Goal: Information Seeking & Learning: Learn about a topic

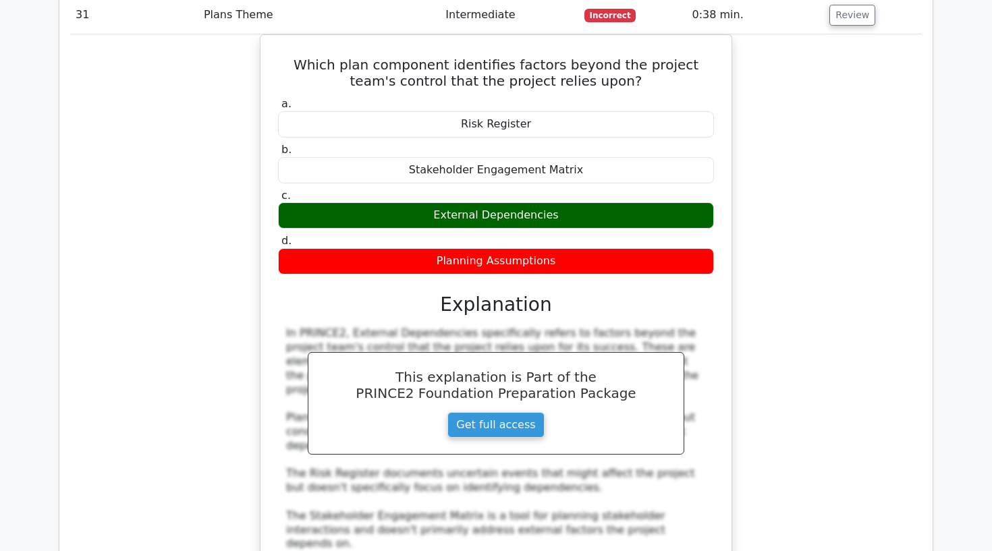
scroll to position [0, 8]
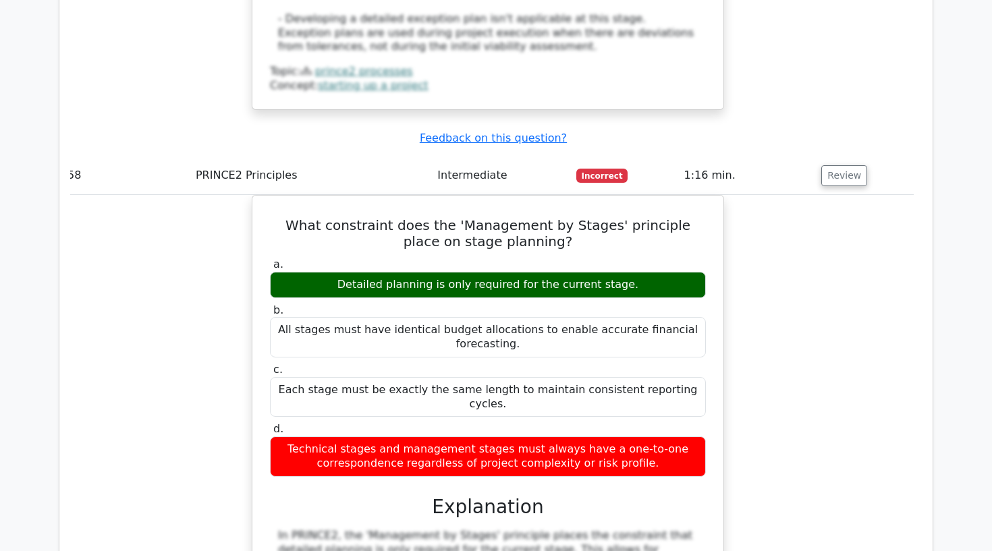
scroll to position [16152, 0]
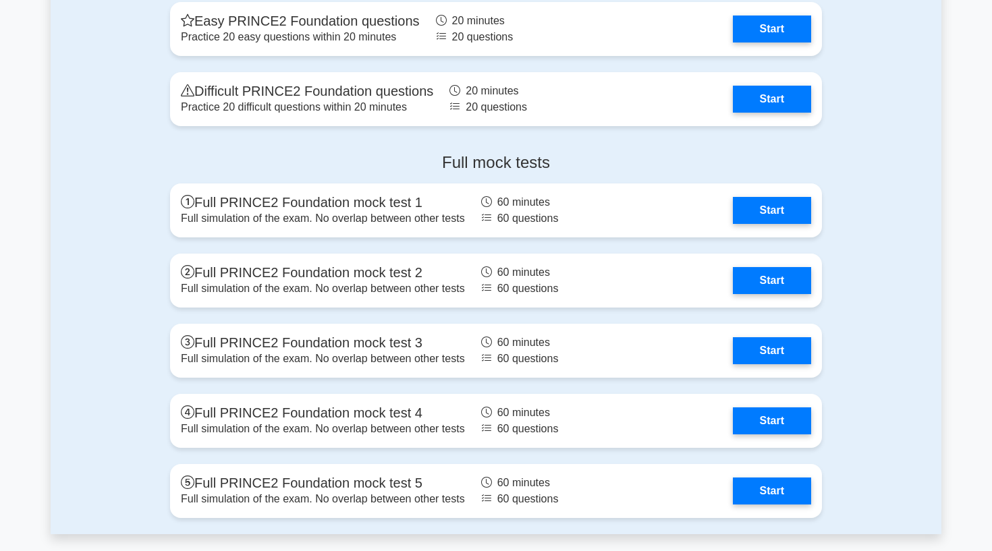
scroll to position [2226, 0]
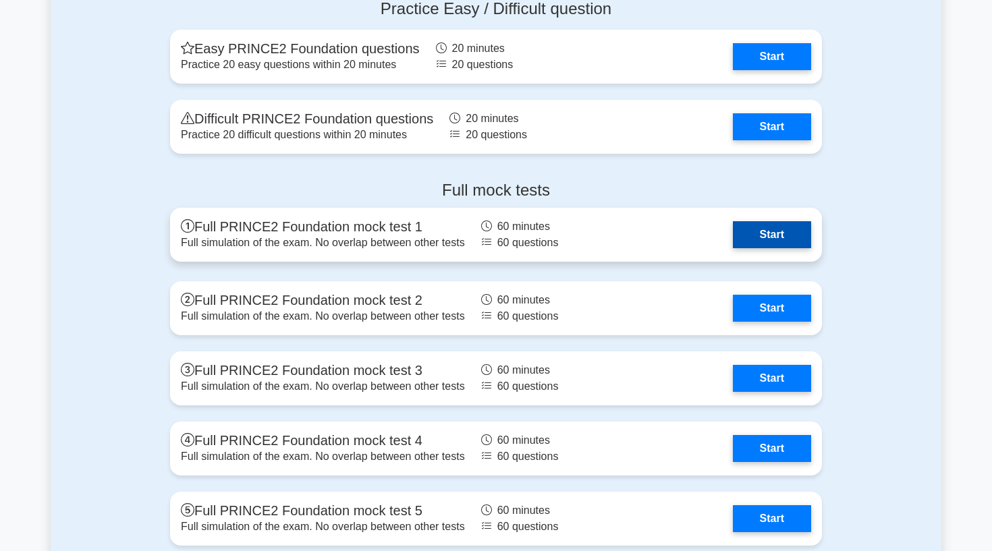
click at [771, 226] on link "Start" at bounding box center [772, 234] width 78 height 27
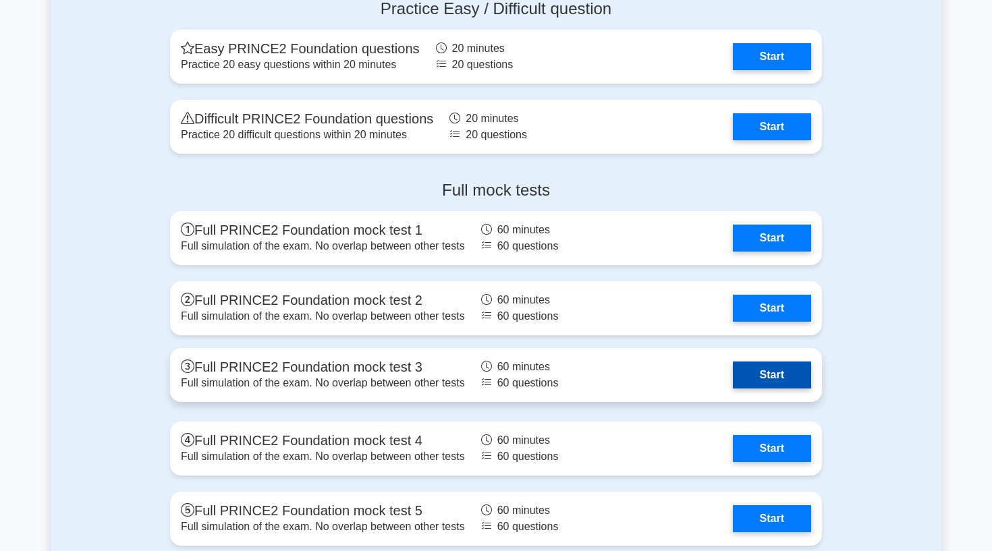
click at [772, 378] on link "Start" at bounding box center [772, 375] width 78 height 27
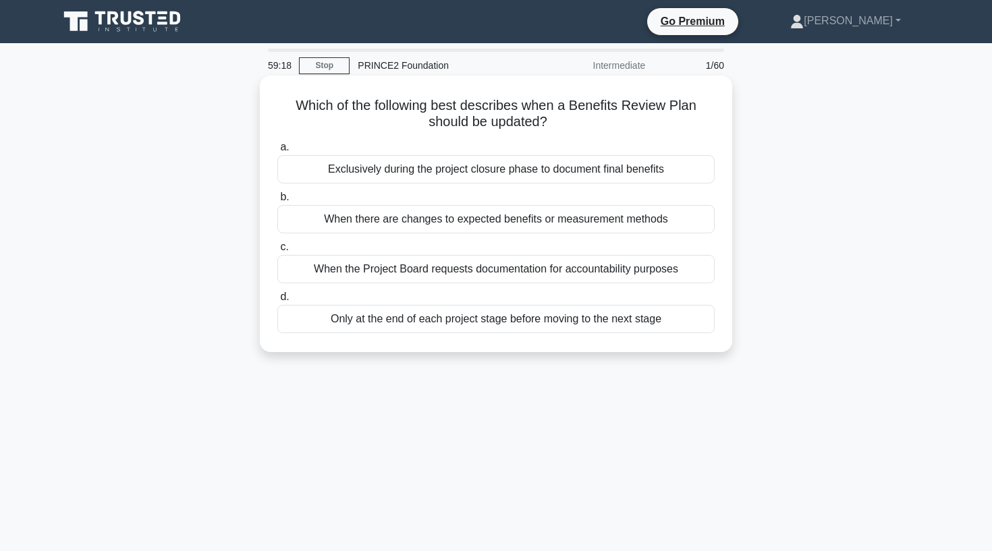
click at [587, 225] on div "When there are changes to expected benefits or measurement methods" at bounding box center [495, 219] width 437 height 28
click at [277, 202] on input "b. When there are changes to expected benefits or measurement methods" at bounding box center [277, 197] width 0 height 9
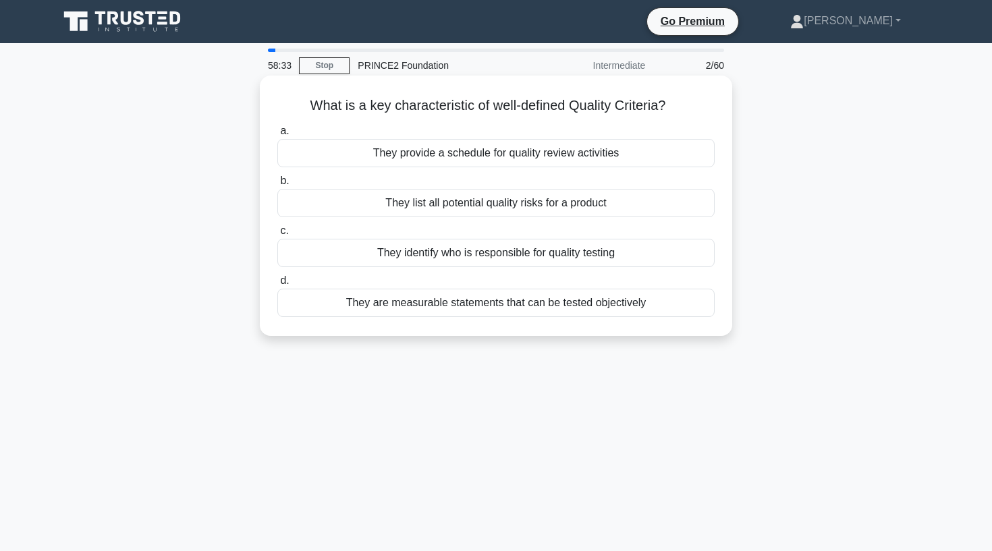
click at [376, 303] on div "They are measurable statements that can be tested objectively" at bounding box center [495, 303] width 437 height 28
click at [277, 285] on input "d. They are measurable statements that can be tested objectively" at bounding box center [277, 281] width 0 height 9
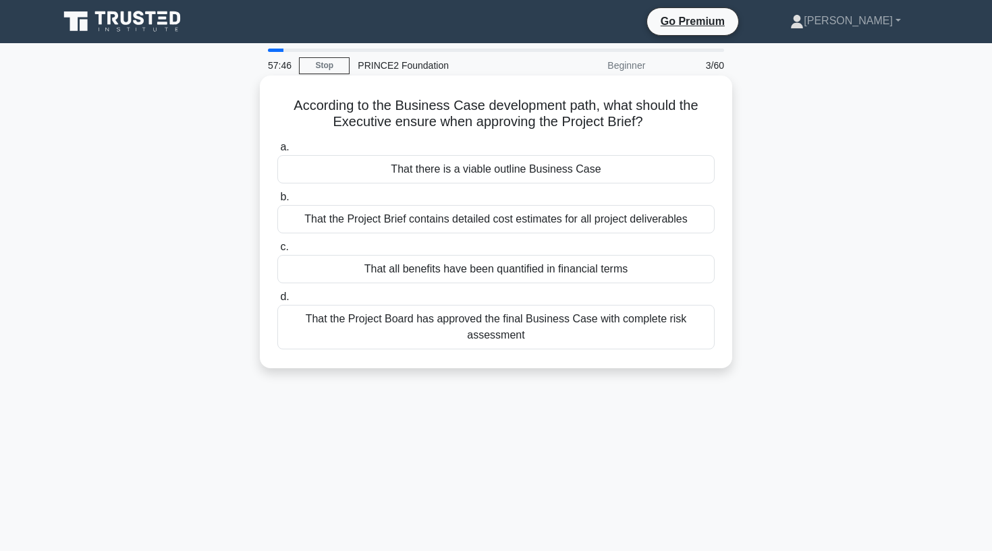
click at [491, 171] on div "That there is a viable outline Business Case" at bounding box center [495, 169] width 437 height 28
click at [277, 152] on input "a. That there is a viable outline Business Case" at bounding box center [277, 147] width 0 height 9
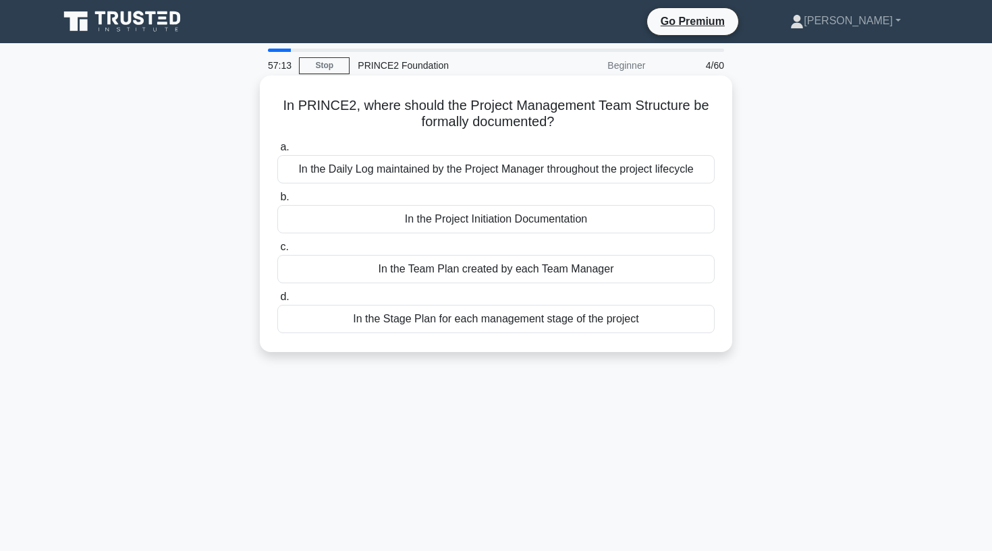
click at [364, 325] on div "In the Stage Plan for each management stage of the project" at bounding box center [495, 319] width 437 height 28
click at [277, 302] on input "d. In the Stage Plan for each management stage of the project" at bounding box center [277, 297] width 0 height 9
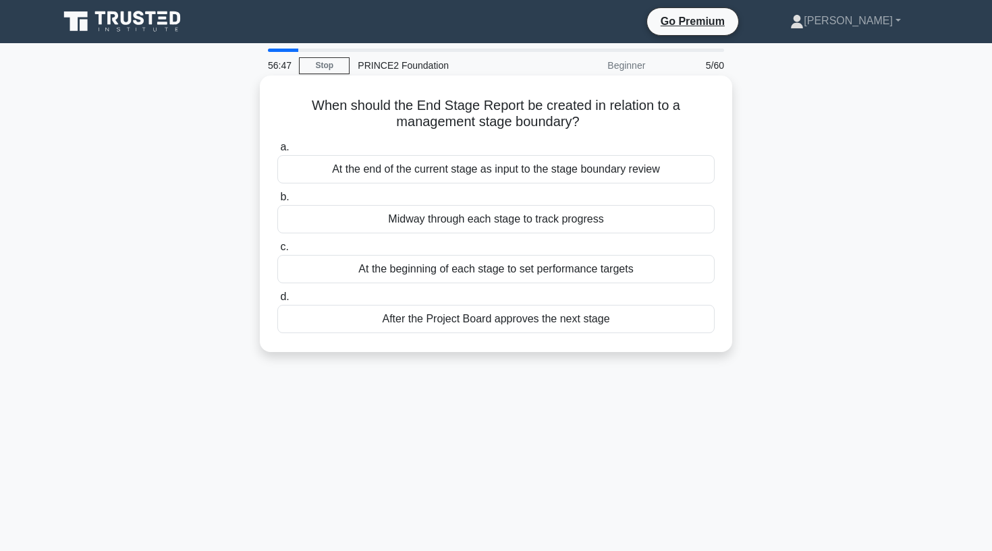
click at [482, 175] on div "At the end of the current stage as input to the stage boundary review" at bounding box center [495, 169] width 437 height 28
click at [277, 152] on input "a. At the end of the current stage as input to the stage boundary review" at bounding box center [277, 147] width 0 height 9
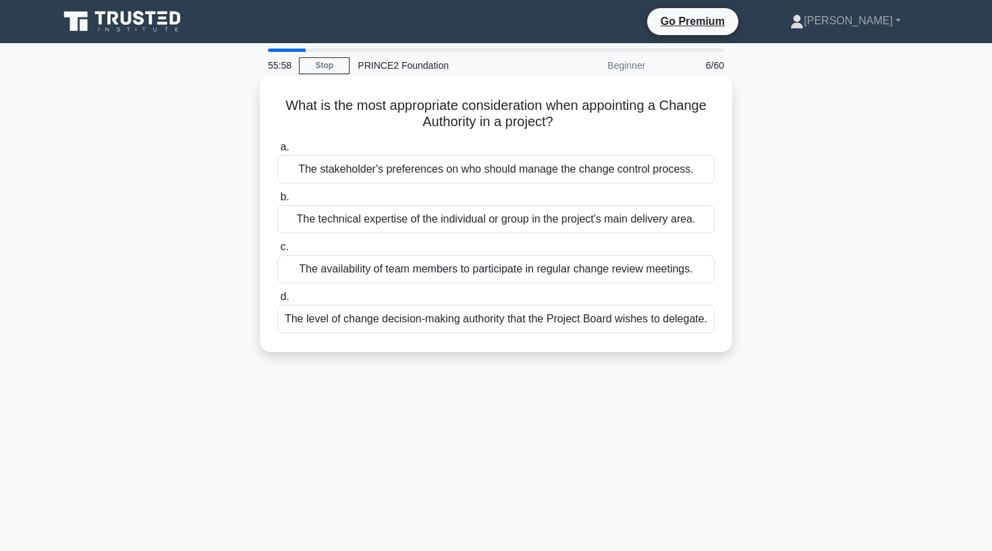
click at [395, 325] on div "The level of change decision-making authority that the Project Board wishes to …" at bounding box center [495, 319] width 437 height 28
click at [277, 302] on input "d. The level of change decision-making authority that the Project Board wishes …" at bounding box center [277, 297] width 0 height 9
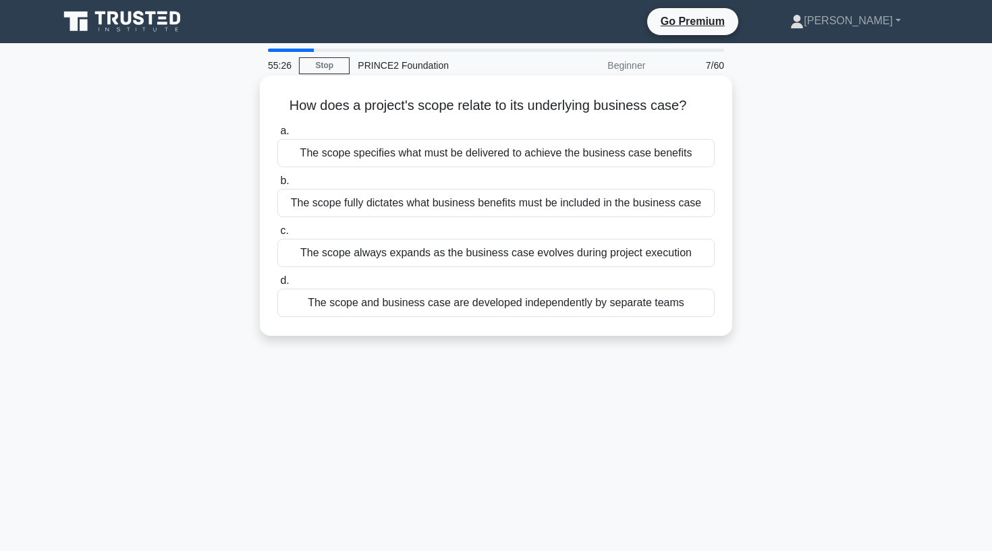
click at [381, 205] on div "The scope fully dictates what business benefits must be included in the busines…" at bounding box center [495, 203] width 437 height 28
click at [277, 186] on input "b. The scope fully dictates what business benefits must be included in the busi…" at bounding box center [277, 181] width 0 height 9
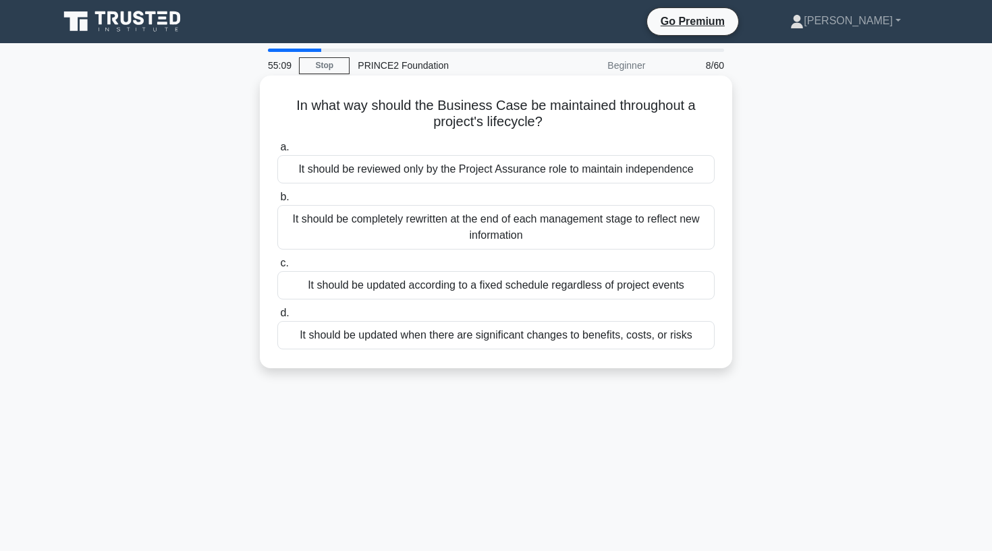
click at [383, 333] on div "It should be updated when there are significant changes to benefits, costs, or …" at bounding box center [495, 335] width 437 height 28
click at [277, 318] on input "d. It should be updated when there are significant changes to benefits, costs, …" at bounding box center [277, 313] width 0 height 9
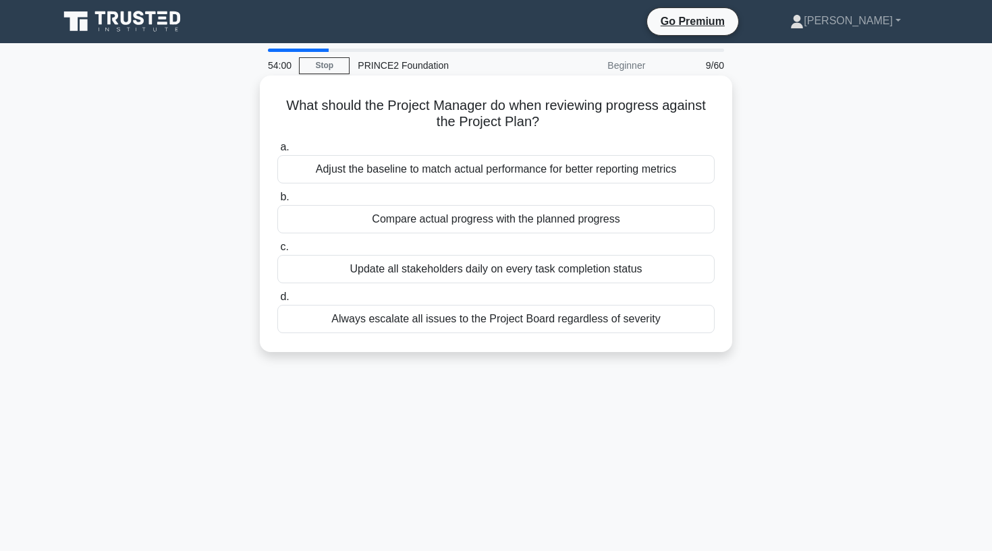
click at [480, 219] on div "Compare actual progress with the planned progress" at bounding box center [495, 219] width 437 height 28
click at [277, 202] on input "b. Compare actual progress with the planned progress" at bounding box center [277, 197] width 0 height 9
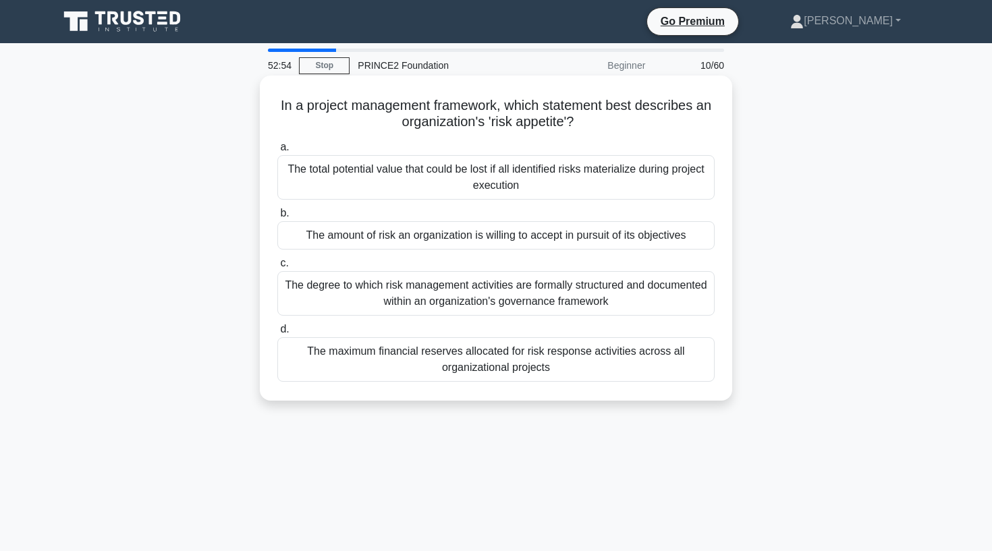
click at [453, 238] on div "The amount of risk an organization is willing to accept in pursuit of its objec…" at bounding box center [495, 235] width 437 height 28
click at [277, 218] on input "b. The amount of risk an organization is willing to accept in pursuit of its ob…" at bounding box center [277, 213] width 0 height 9
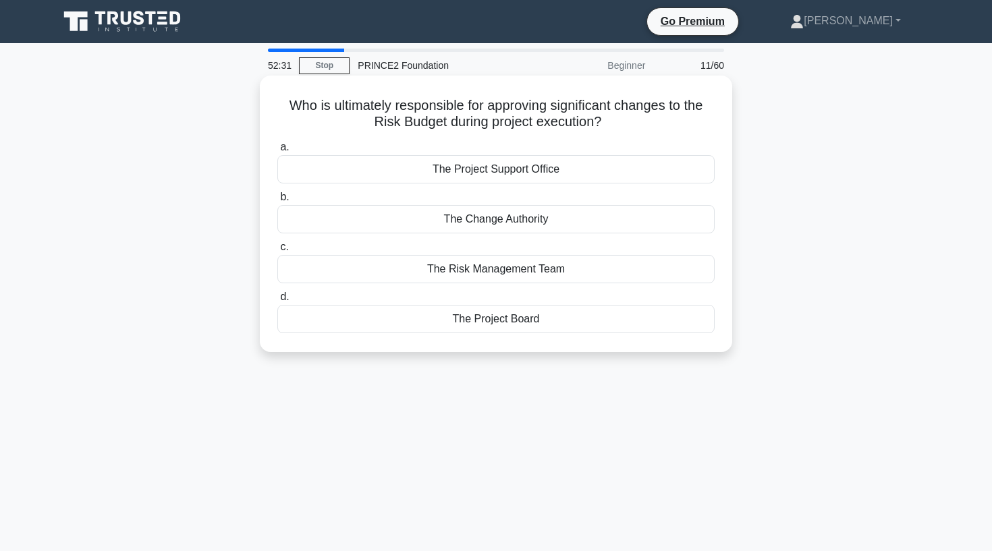
click at [491, 219] on div "The Change Authority" at bounding box center [495, 219] width 437 height 28
click at [277, 202] on input "b. The Change Authority" at bounding box center [277, 197] width 0 height 9
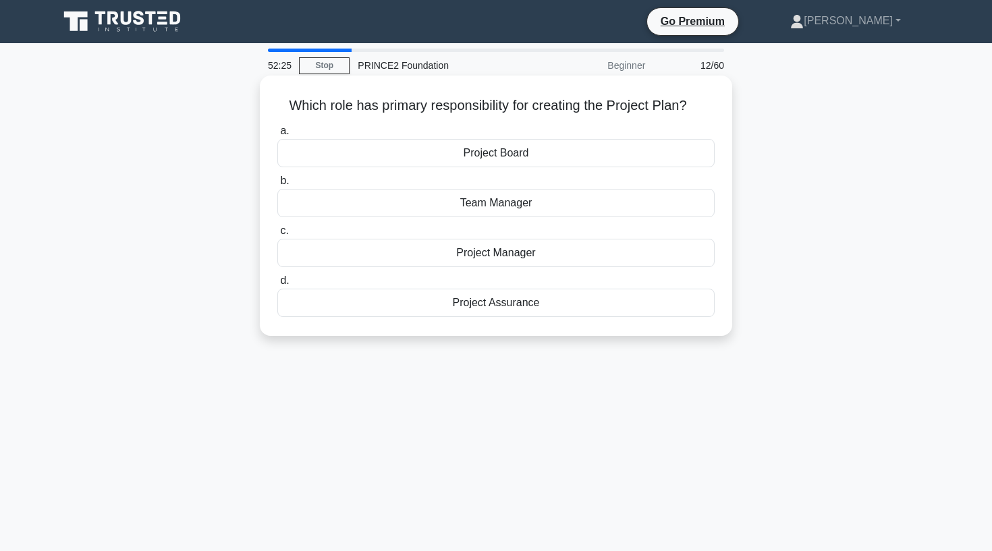
click at [424, 253] on div "Project Manager" at bounding box center [495, 253] width 437 height 28
click at [277, 236] on input "c. Project Manager" at bounding box center [277, 231] width 0 height 9
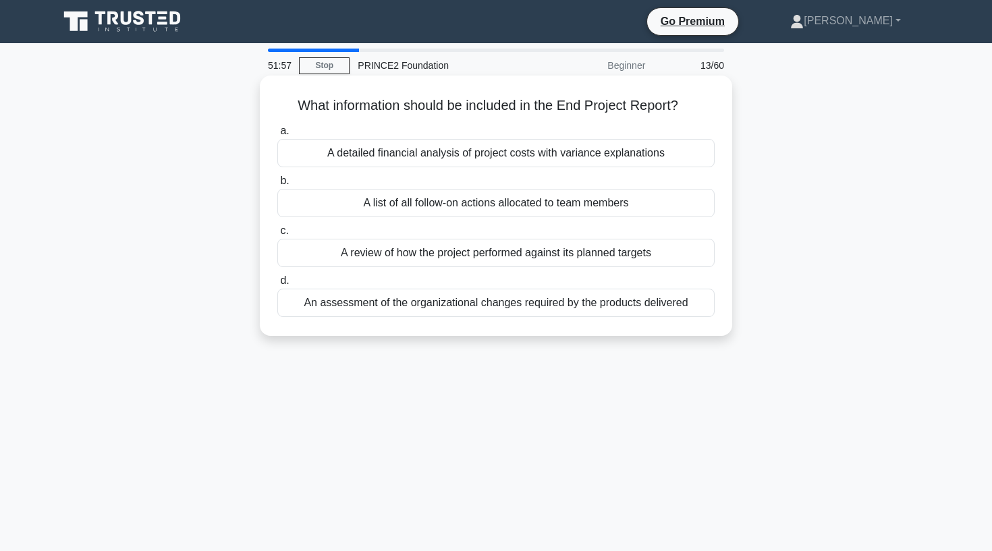
click at [351, 258] on div "A review of how the project performed against its planned targets" at bounding box center [495, 253] width 437 height 28
click at [277, 236] on input "c. A review of how the project performed against its planned targets" at bounding box center [277, 231] width 0 height 9
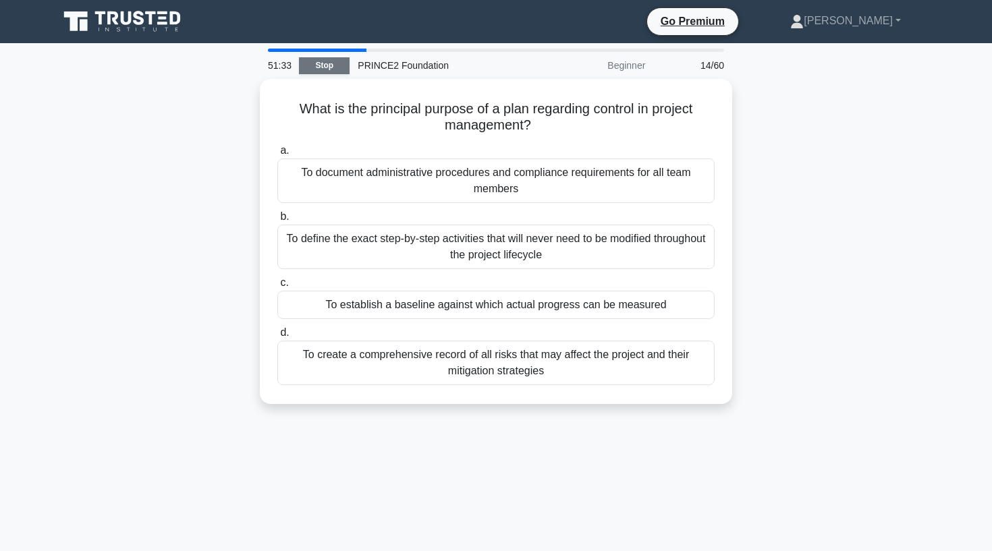
click at [336, 65] on link "Stop" at bounding box center [324, 65] width 51 height 17
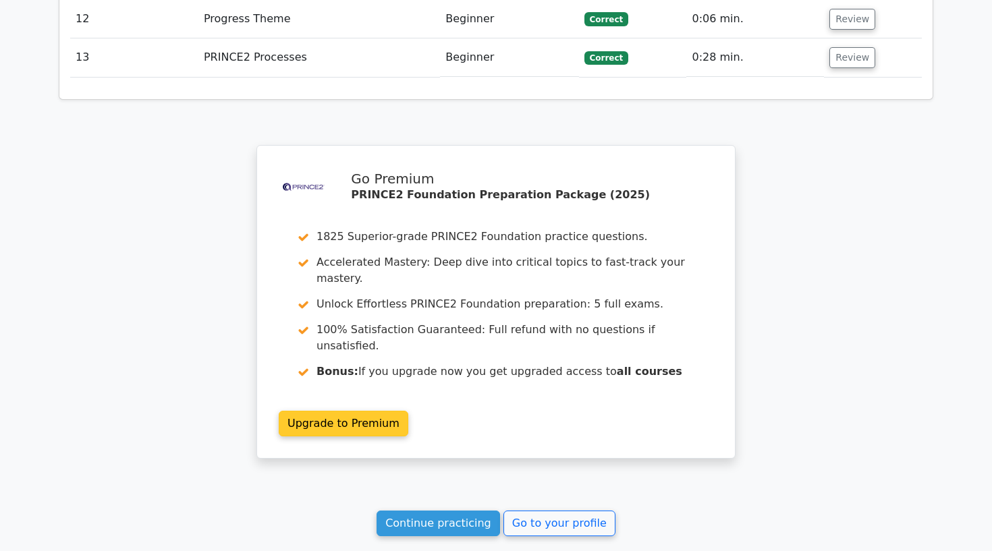
scroll to position [2310, 0]
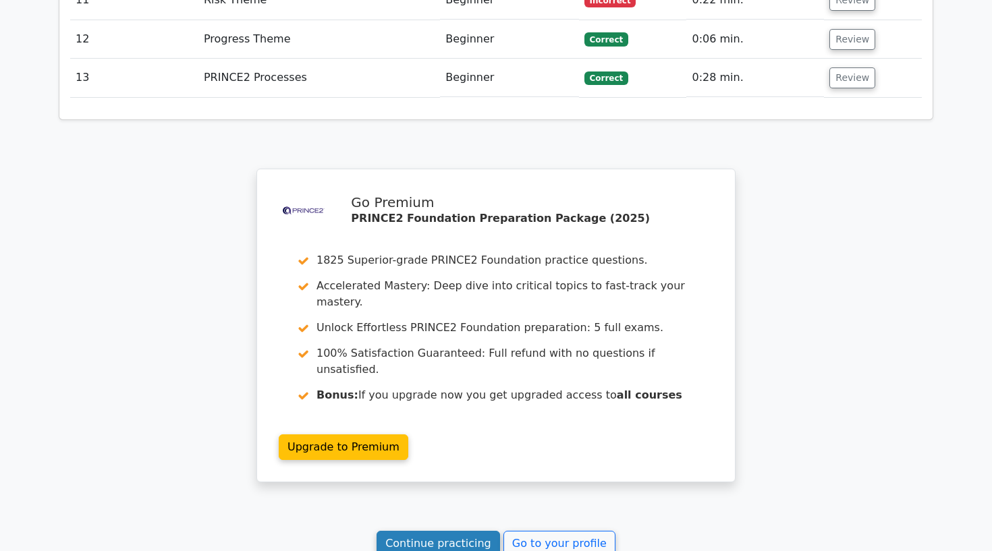
click at [439, 531] on link "Continue practicing" at bounding box center [438, 544] width 123 height 26
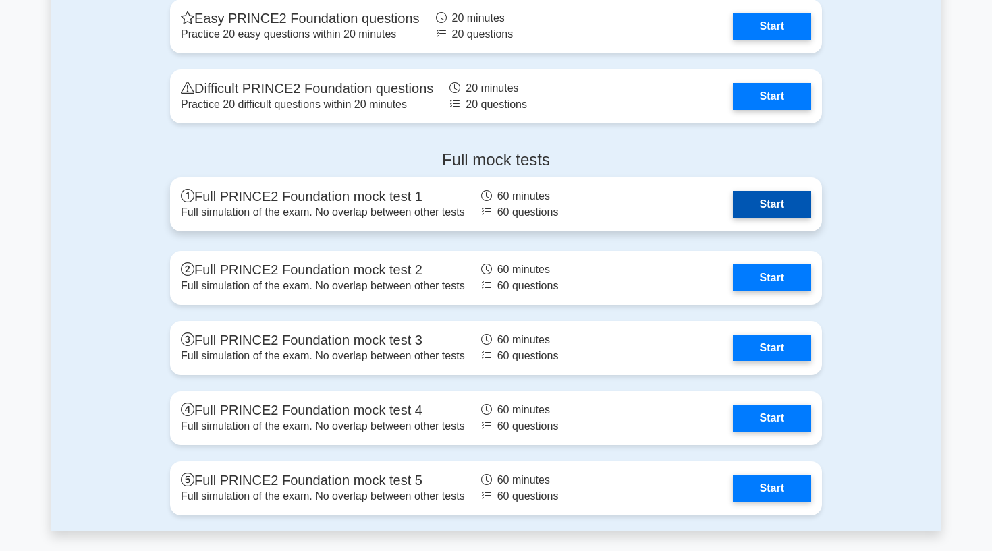
scroll to position [2266, 0]
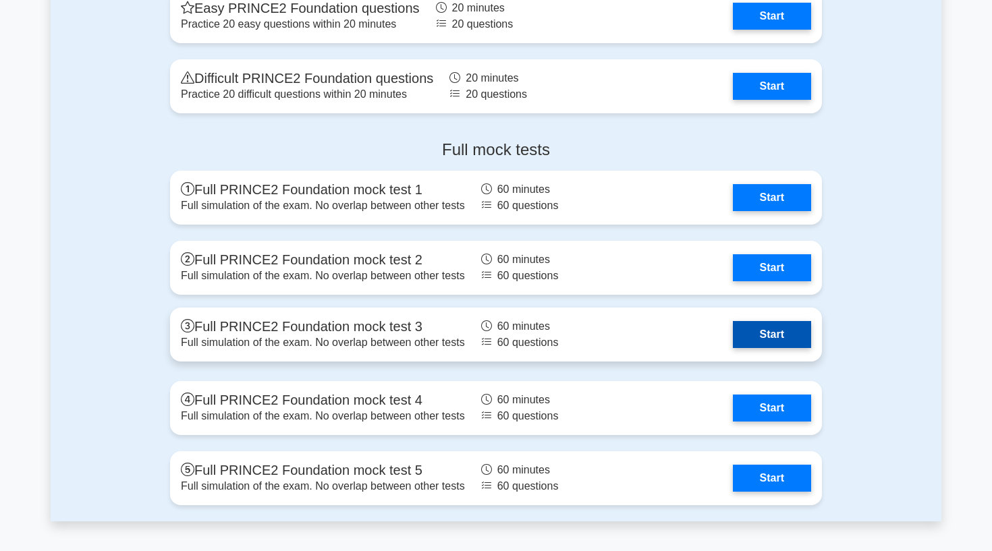
click at [773, 330] on link "Start" at bounding box center [772, 334] width 78 height 27
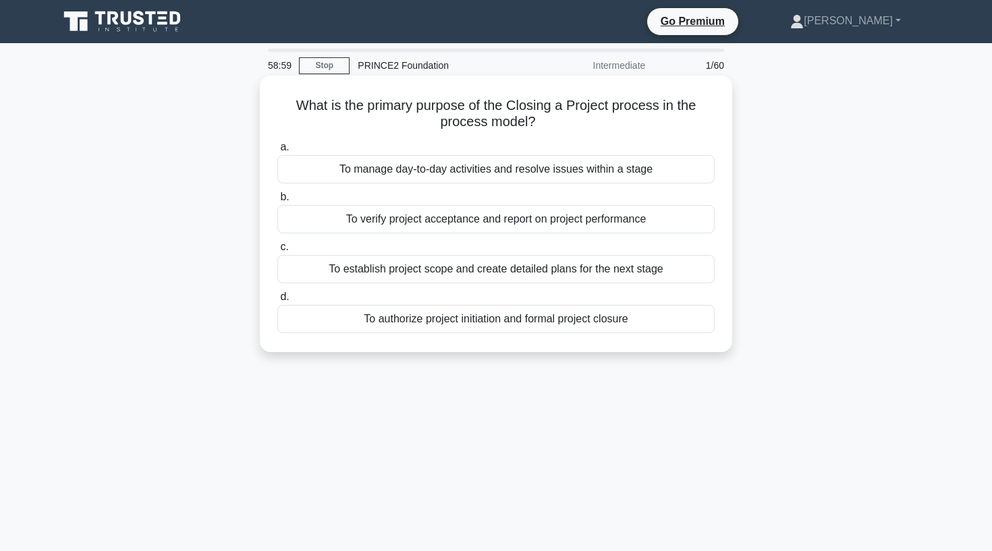
click at [464, 221] on div "To verify project acceptance and report on project performance" at bounding box center [495, 219] width 437 height 28
click at [277, 202] on input "b. To verify project acceptance and report on project performance" at bounding box center [277, 197] width 0 height 9
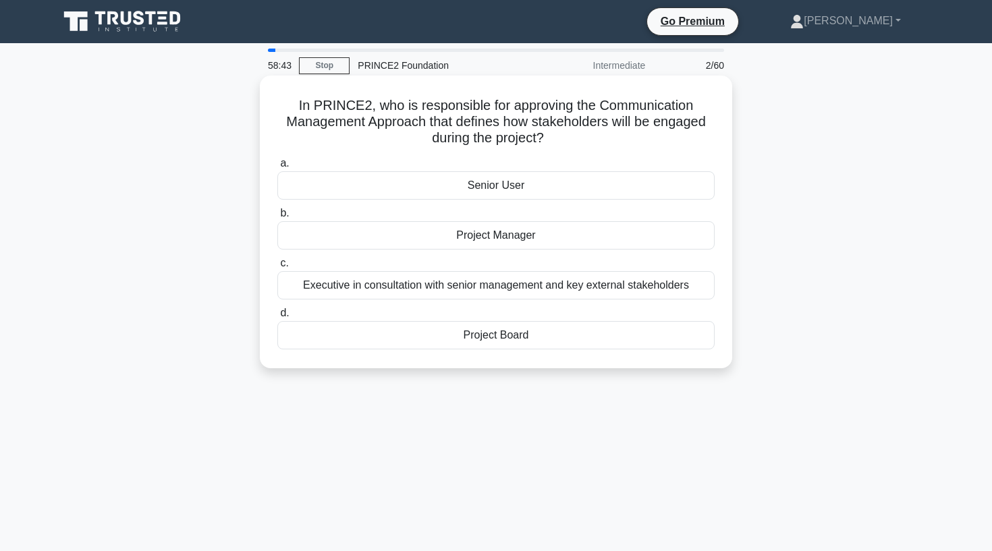
click at [441, 244] on div "Project Manager" at bounding box center [495, 235] width 437 height 28
click at [277, 218] on input "b. Project Manager" at bounding box center [277, 213] width 0 height 9
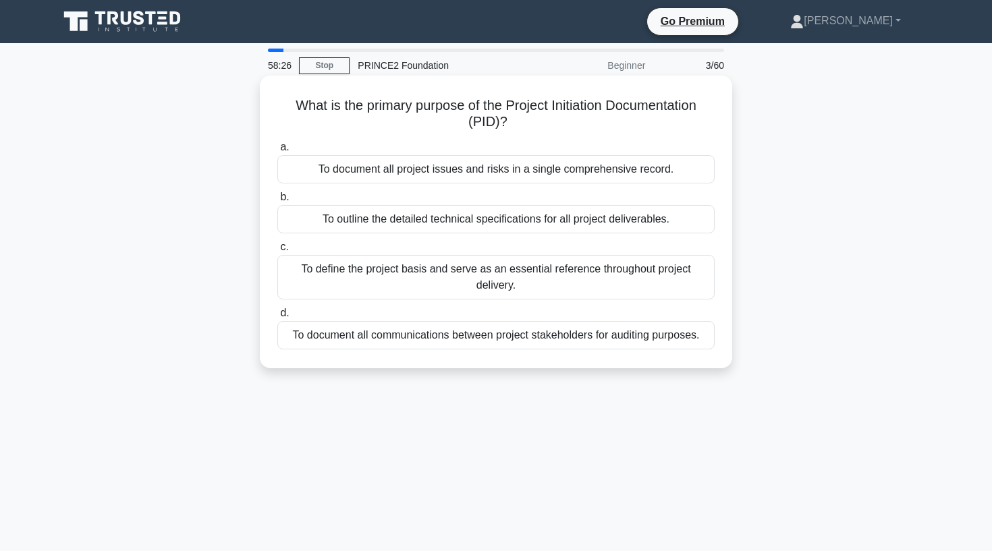
click at [429, 283] on div "To define the project basis and serve as an essential reference throughout proj…" at bounding box center [495, 277] width 437 height 45
click at [277, 252] on input "c. To define the project basis and serve as an essential reference throughout p…" at bounding box center [277, 247] width 0 height 9
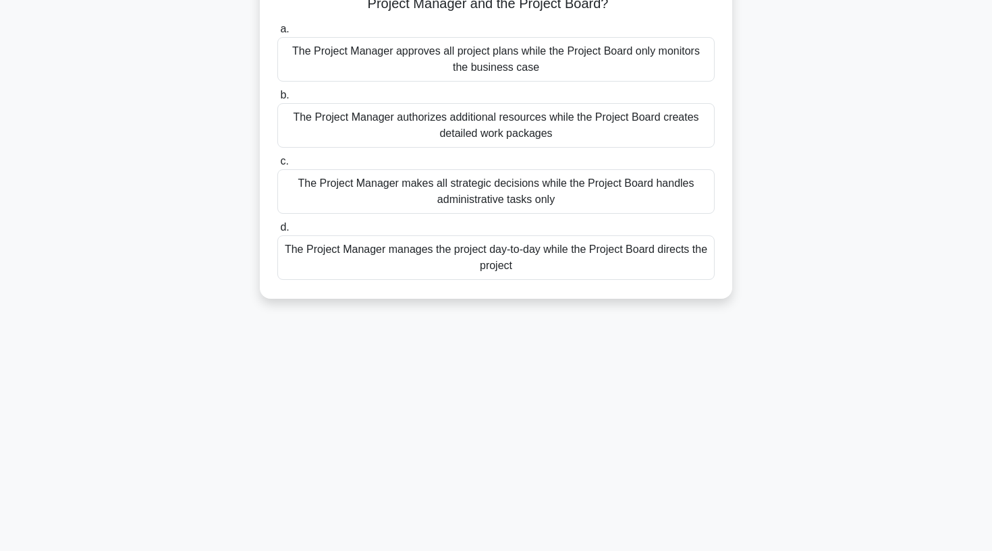
scroll to position [118, 0]
click at [386, 252] on div "The Project Manager manages the project day-to-day while the Project Board dire…" at bounding box center [495, 258] width 437 height 45
click at [277, 232] on input "d. The Project Manager manages the project day-to-day while the Project Board d…" at bounding box center [277, 227] width 0 height 9
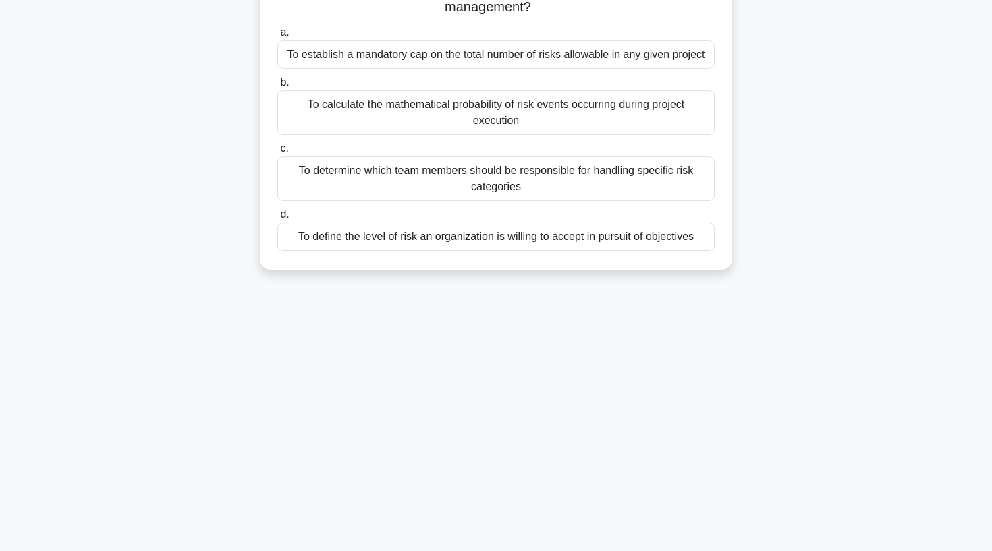
scroll to position [0, 0]
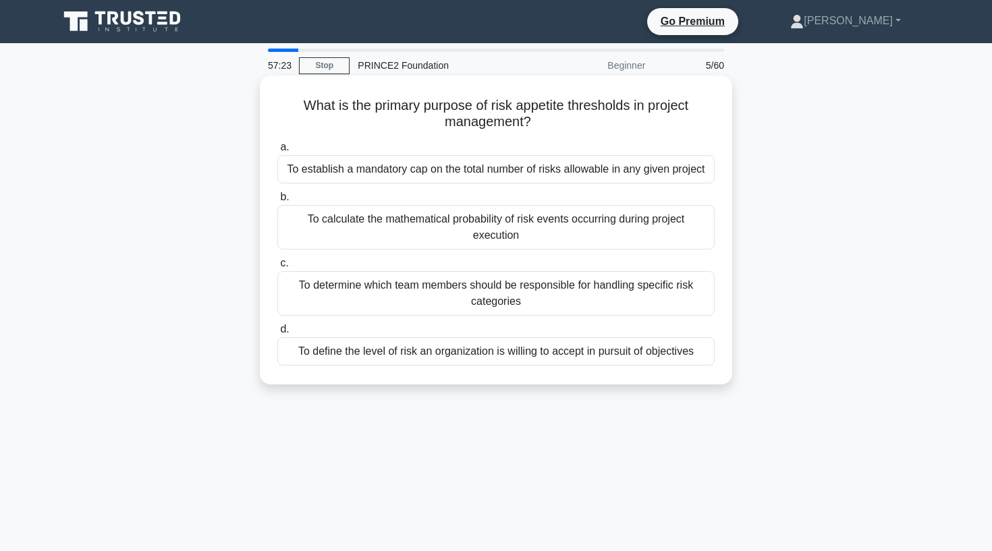
click at [411, 353] on div "To define the level of risk an organization is willing to accept in pursuit of …" at bounding box center [495, 351] width 437 height 28
click at [277, 334] on input "d. To define the level of risk an organization is willing to accept in pursuit …" at bounding box center [277, 329] width 0 height 9
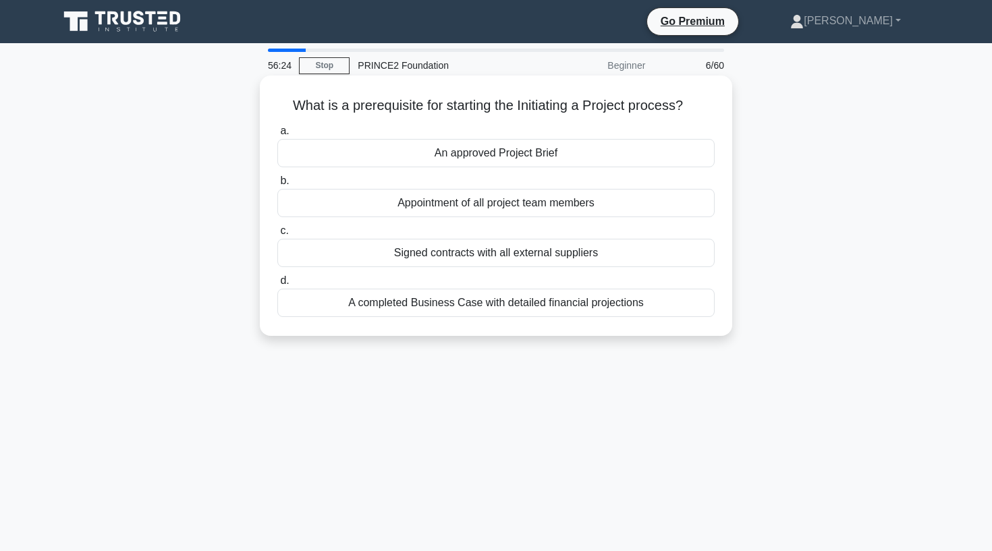
click at [526, 151] on div "An approved Project Brief" at bounding box center [495, 153] width 437 height 28
click at [277, 136] on input "a. An approved Project Brief" at bounding box center [277, 131] width 0 height 9
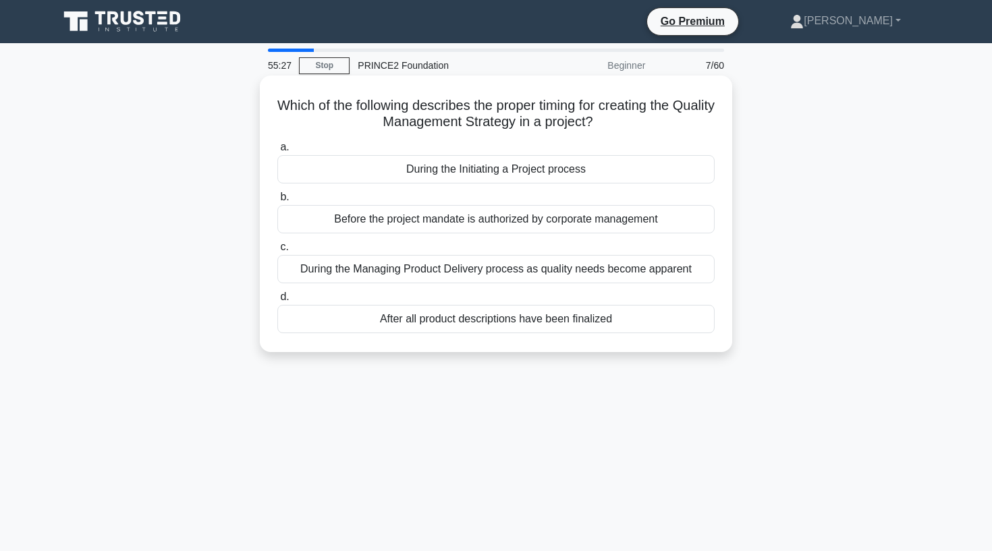
click at [443, 225] on div "Before the project mandate is authorized by corporate management" at bounding box center [495, 219] width 437 height 28
click at [277, 202] on input "b. Before the project mandate is authorized by corporate management" at bounding box center [277, 197] width 0 height 9
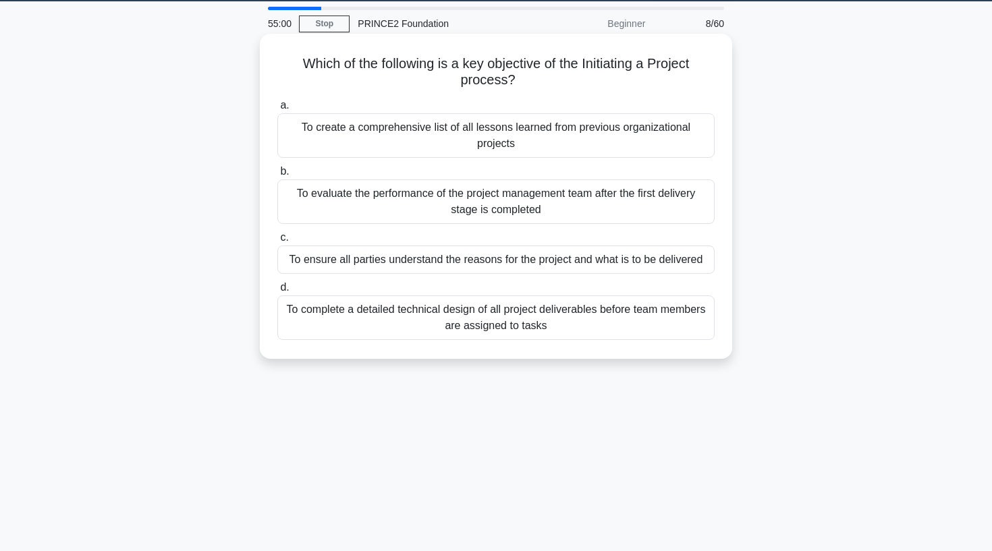
scroll to position [41, 0]
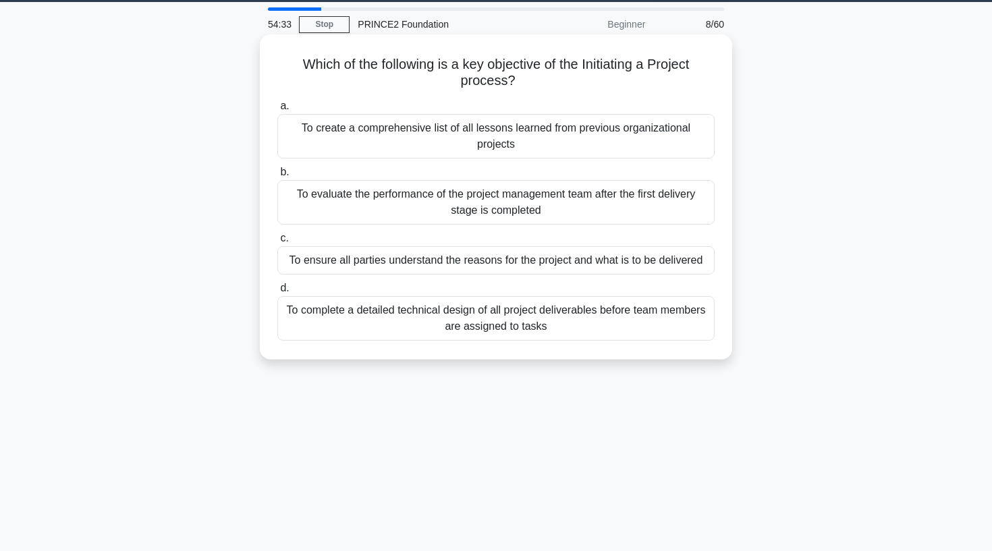
click at [464, 260] on div "To ensure all parties understand the reasons for the project and what is to be …" at bounding box center [495, 260] width 437 height 28
click at [277, 243] on input "c. To ensure all parties understand the reasons for the project and what is to …" at bounding box center [277, 238] width 0 height 9
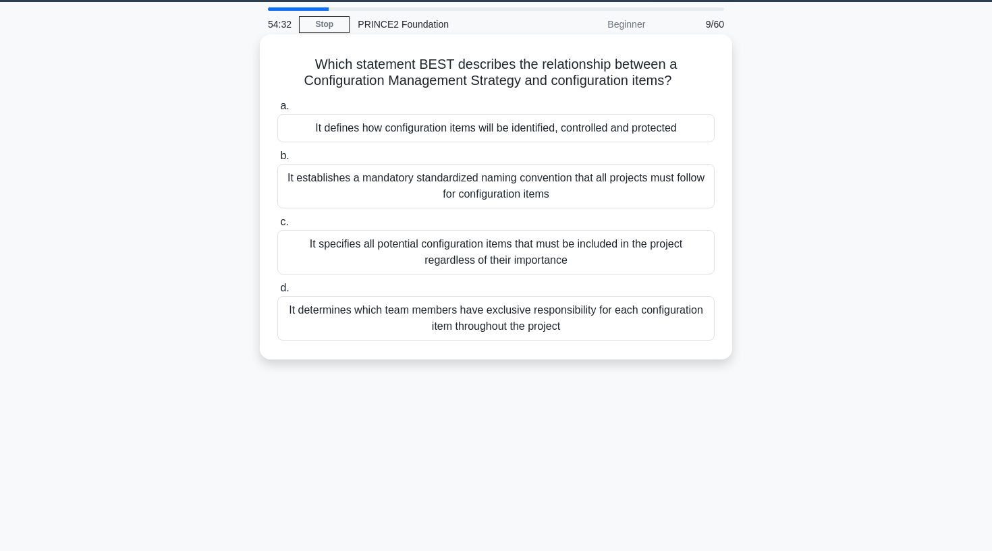
scroll to position [0, 0]
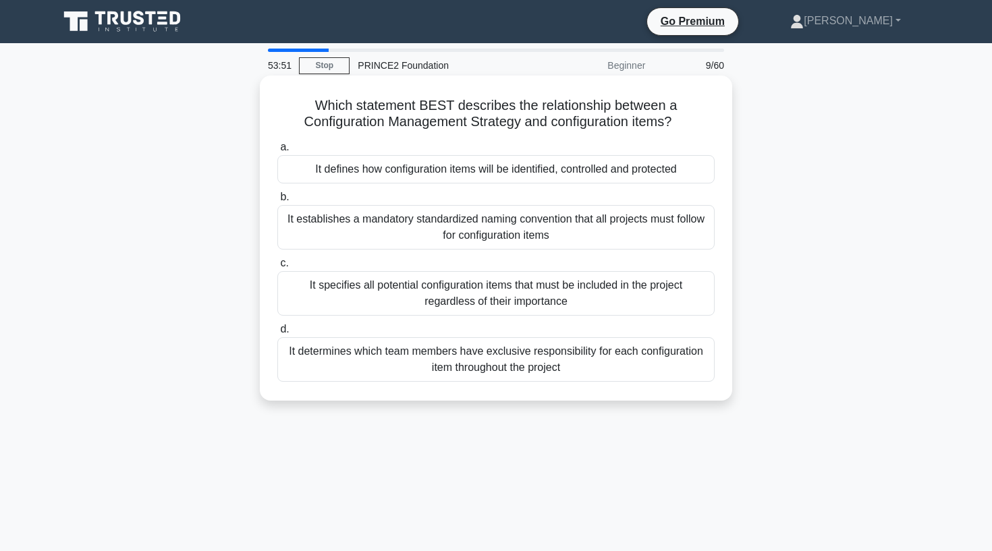
click at [354, 174] on div "It defines how configuration items will be identified, controlled and protected" at bounding box center [495, 169] width 437 height 28
click at [277, 152] on input "a. It defines how configuration items will be identified, controlled and protec…" at bounding box center [277, 147] width 0 height 9
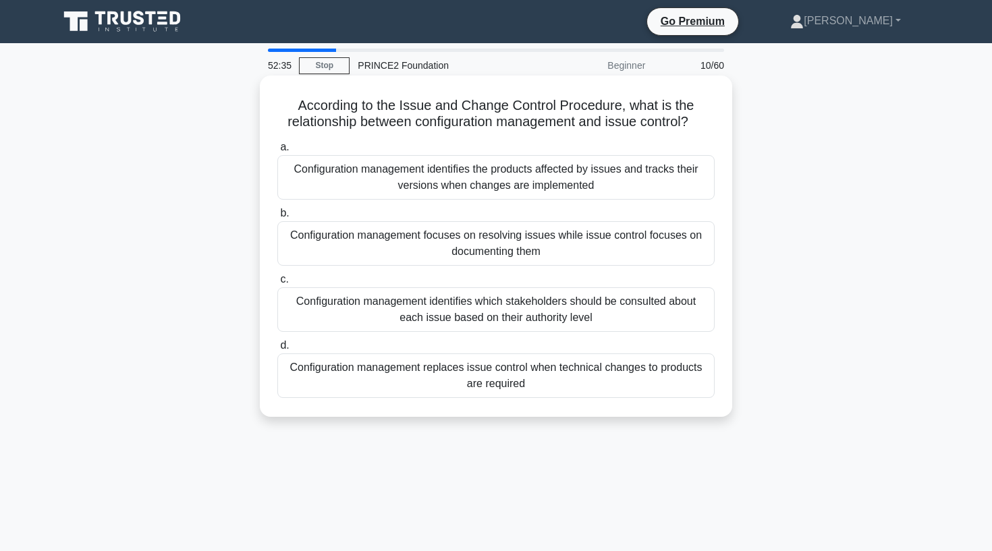
click at [563, 180] on div "Configuration management identifies the products affected by issues and tracks …" at bounding box center [495, 177] width 437 height 45
click at [277, 152] on input "a. Configuration management identifies the products affected by issues and trac…" at bounding box center [277, 147] width 0 height 9
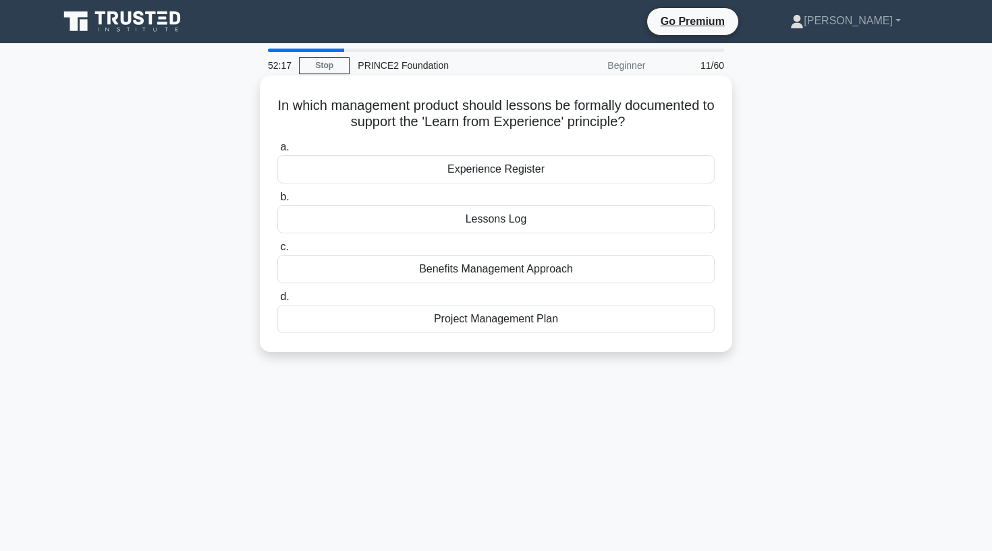
click at [373, 223] on div "Lessons Log" at bounding box center [495, 219] width 437 height 28
click at [277, 202] on input "b. Lessons Log" at bounding box center [277, 197] width 0 height 9
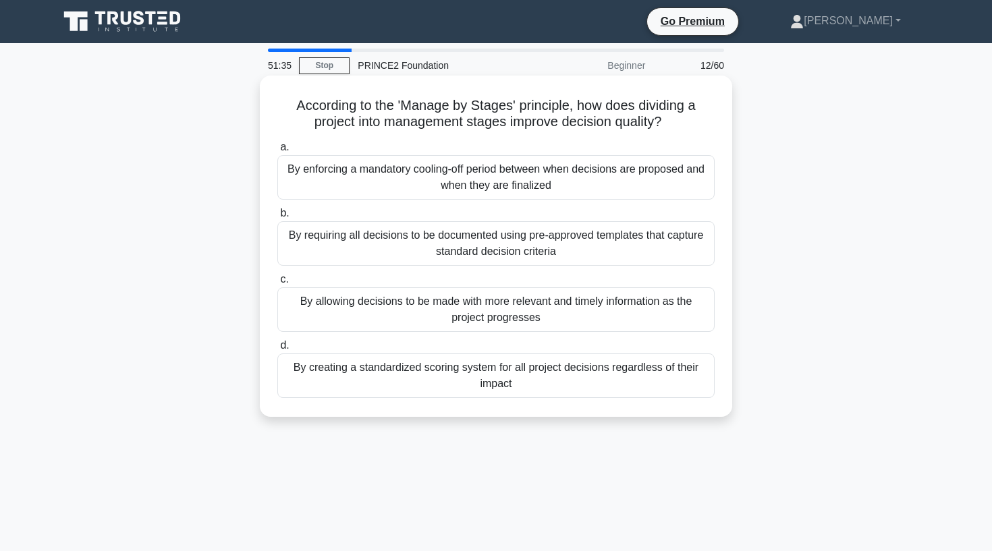
click at [677, 310] on div "By allowing decisions to be made with more relevant and timely information as t…" at bounding box center [495, 309] width 437 height 45
click at [277, 284] on input "c. By allowing decisions to be made with more relevant and timely information a…" at bounding box center [277, 279] width 0 height 9
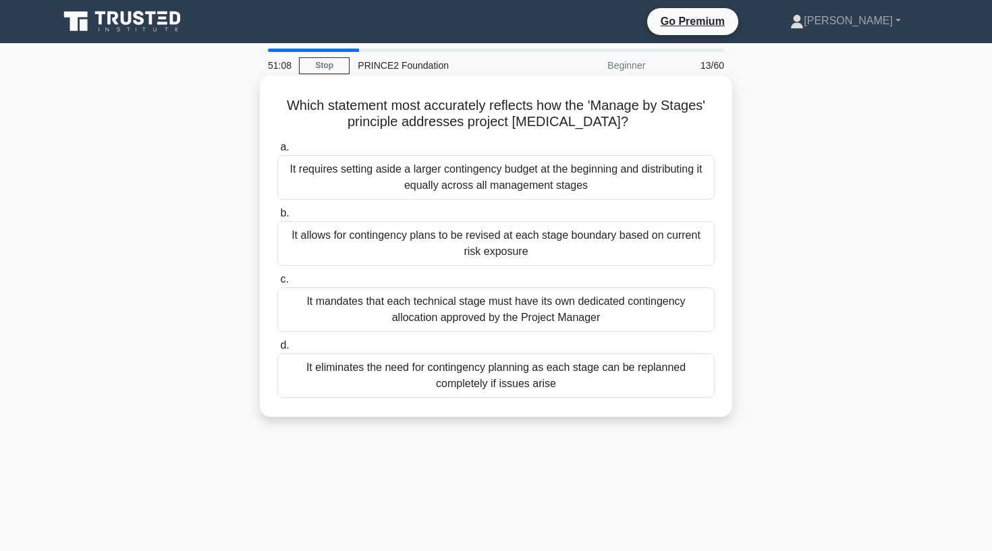
click at [408, 236] on div "It allows for contingency plans to be revised at each stage boundary based on c…" at bounding box center [495, 243] width 437 height 45
click at [277, 218] on input "b. It allows for contingency plans to be revised at each stage boundary based o…" at bounding box center [277, 213] width 0 height 9
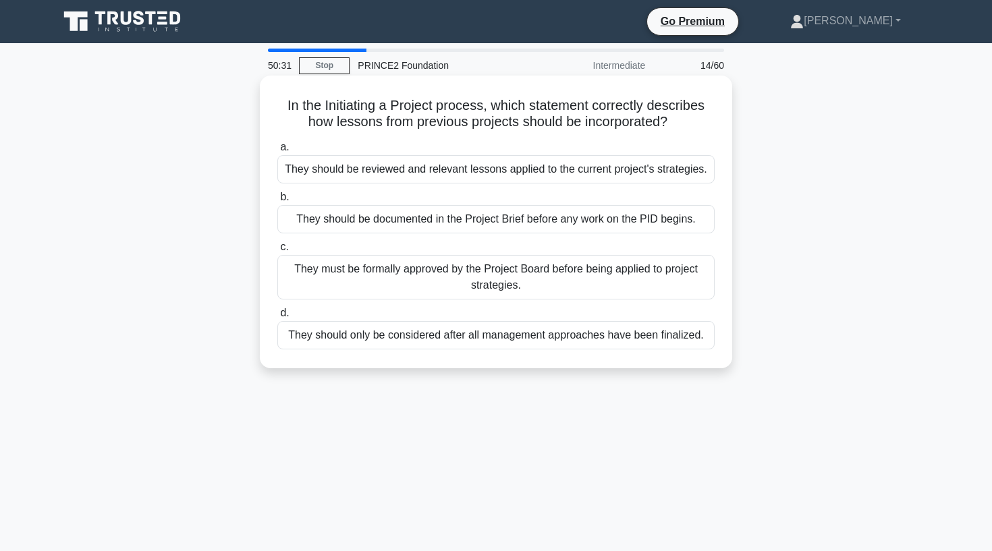
click at [520, 274] on div "They must be formally approved by the Project Board before being applied to pro…" at bounding box center [495, 277] width 437 height 45
click at [277, 252] on input "c. They must be formally approved by the Project Board before being applied to …" at bounding box center [277, 247] width 0 height 9
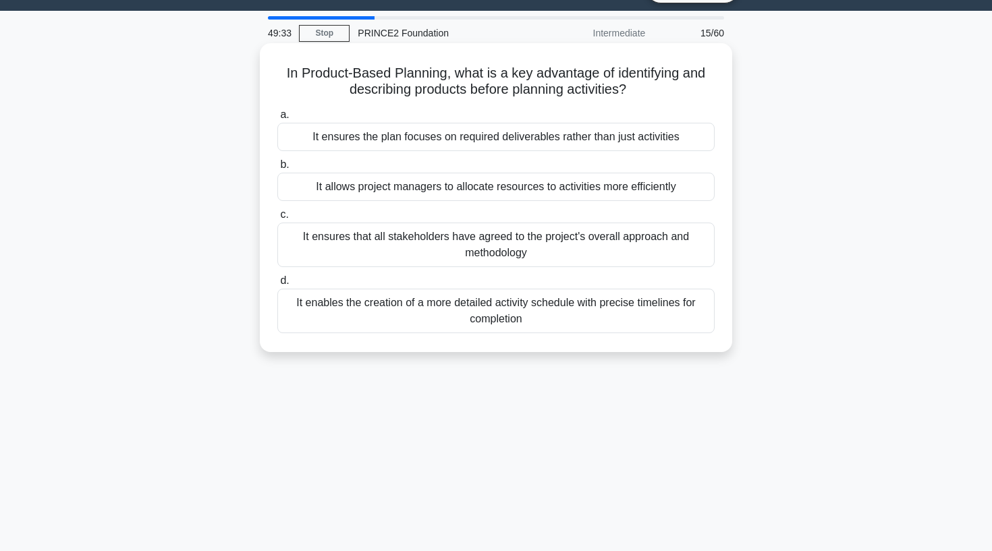
scroll to position [34, 0]
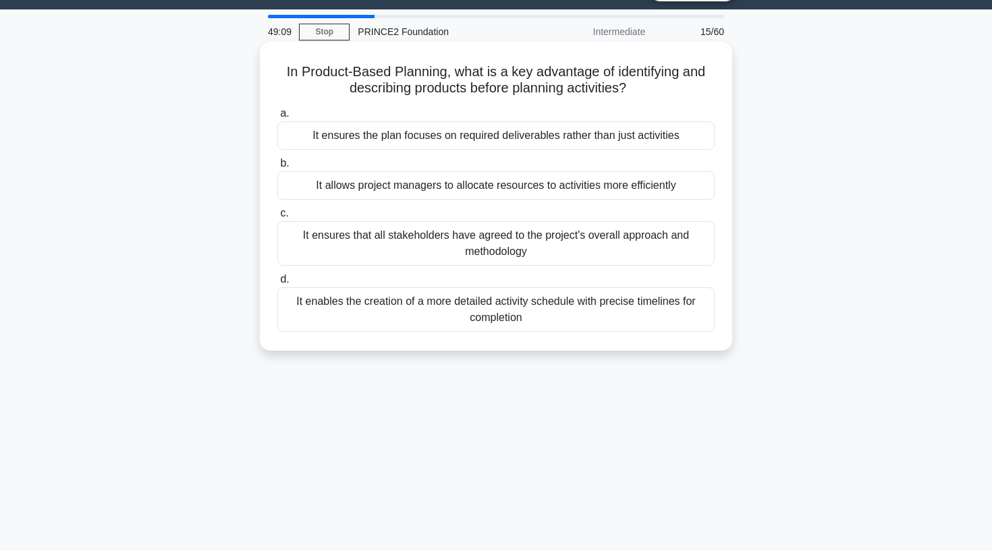
click at [561, 136] on div "It ensures the plan focuses on required deliverables rather than just activities" at bounding box center [495, 135] width 437 height 28
click at [277, 118] on input "a. It ensures the plan focuses on required deliverables rather than just activi…" at bounding box center [277, 113] width 0 height 9
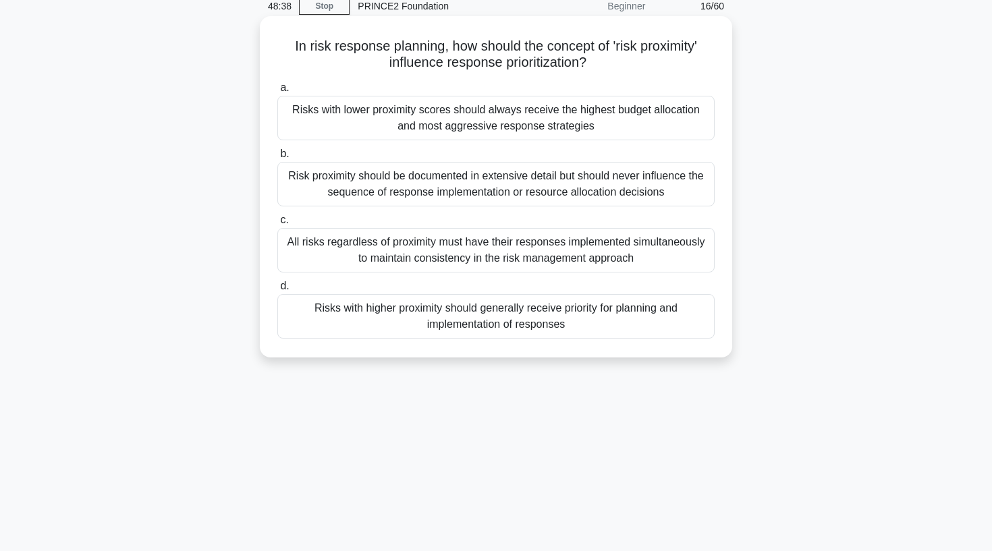
scroll to position [61, 0]
click at [655, 256] on div "All risks regardless of proximity must have their responses implemented simulta…" at bounding box center [495, 249] width 437 height 45
click at [277, 223] on input "c. All risks regardless of proximity must have their responses implemented simu…" at bounding box center [277, 219] width 0 height 9
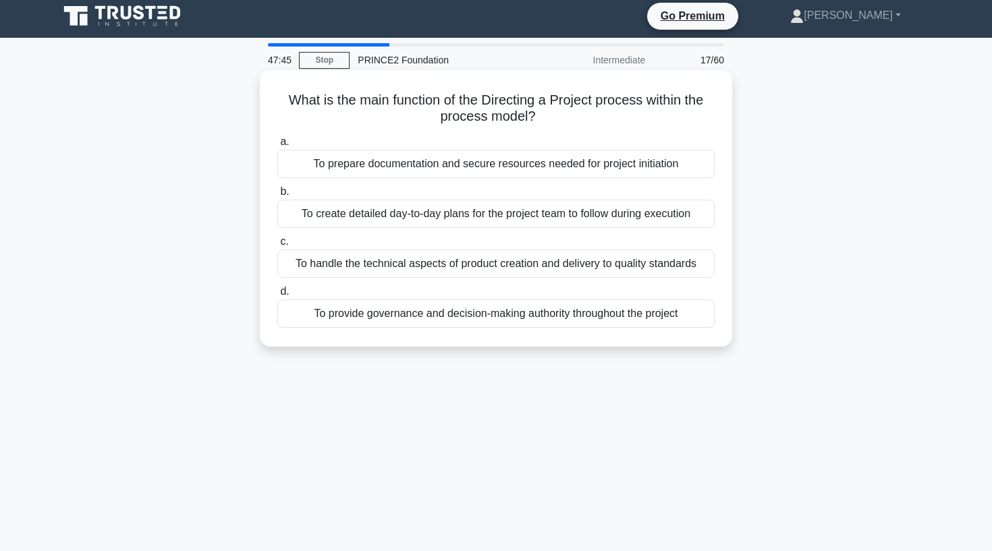
scroll to position [3, 0]
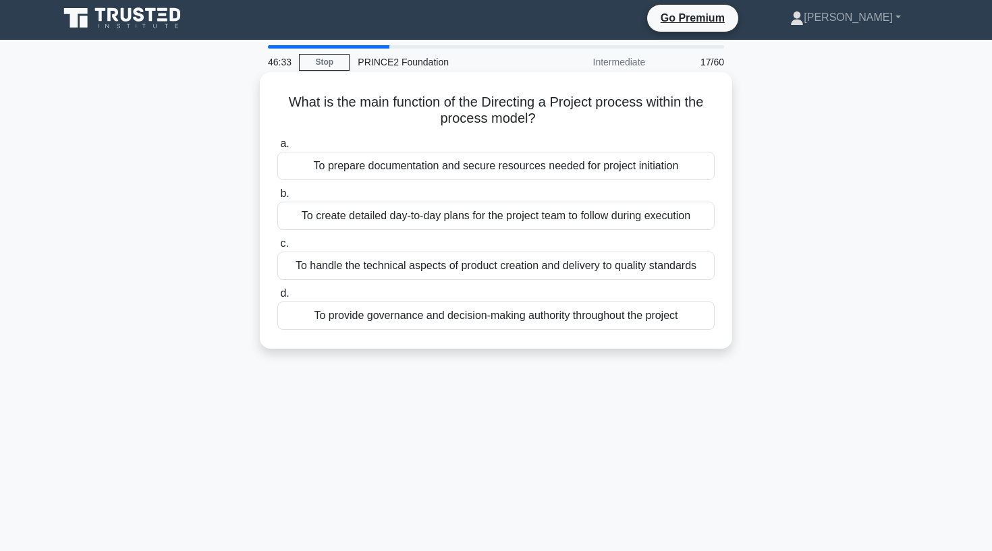
click at [524, 325] on div "To provide governance and decision-making authority throughout the project" at bounding box center [495, 316] width 437 height 28
click at [277, 298] on input "d. To provide governance and decision-making authority throughout the project" at bounding box center [277, 293] width 0 height 9
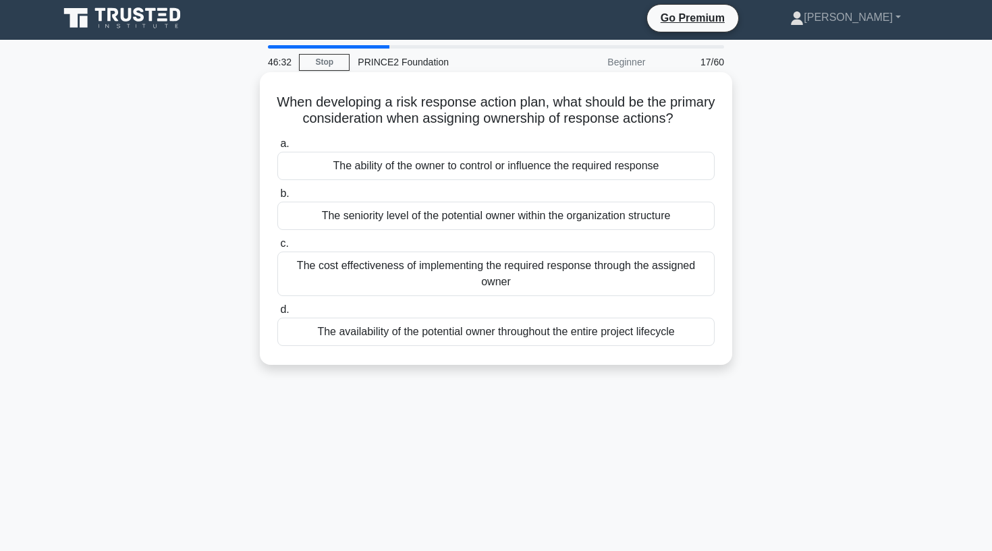
scroll to position [0, 0]
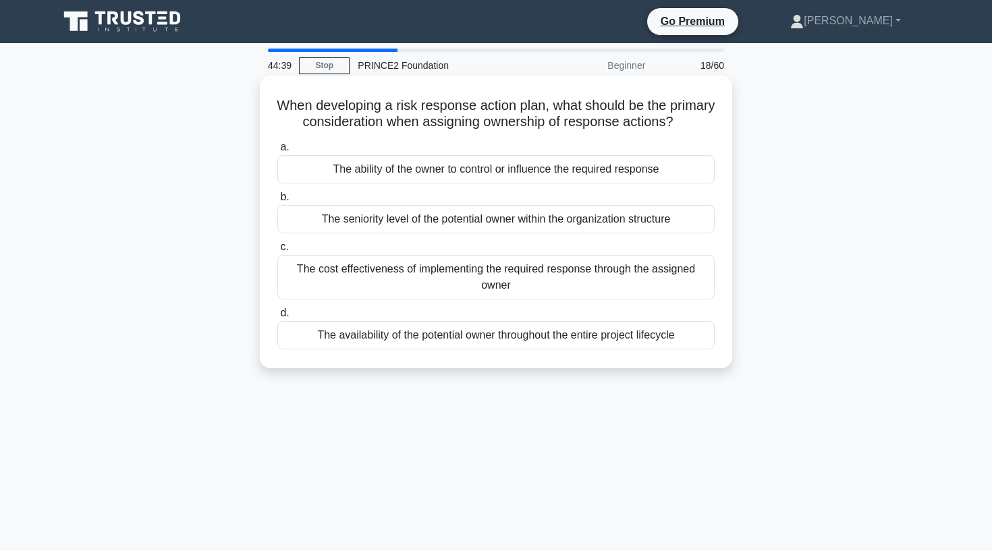
click at [595, 168] on div "The ability of the owner to control or influence the required response" at bounding box center [495, 169] width 437 height 28
click at [277, 152] on input "a. The ability of the owner to control or influence the required response" at bounding box center [277, 147] width 0 height 9
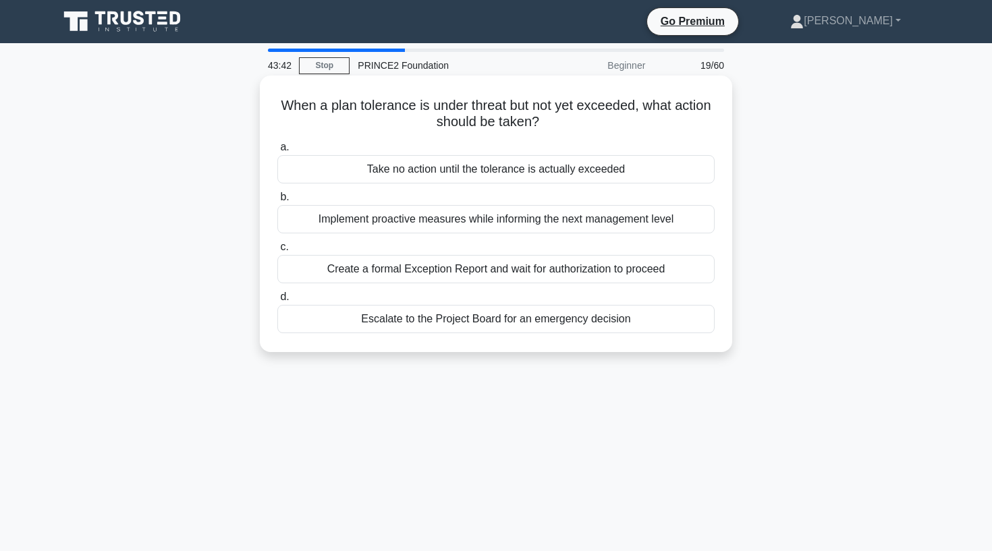
click at [449, 225] on div "Implement proactive measures while informing the next management level" at bounding box center [495, 219] width 437 height 28
click at [277, 202] on input "b. Implement proactive measures while informing the next management level" at bounding box center [277, 197] width 0 height 9
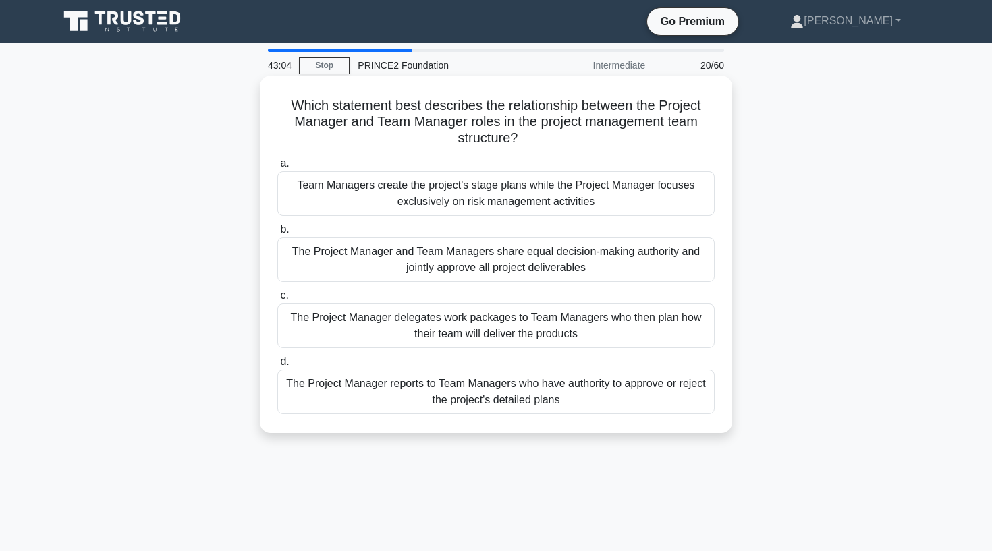
click at [590, 333] on div "The Project Manager delegates work packages to Team Managers who then plan how …" at bounding box center [495, 326] width 437 height 45
click at [277, 300] on input "c. The Project Manager delegates work packages to Team Managers who then plan h…" at bounding box center [277, 296] width 0 height 9
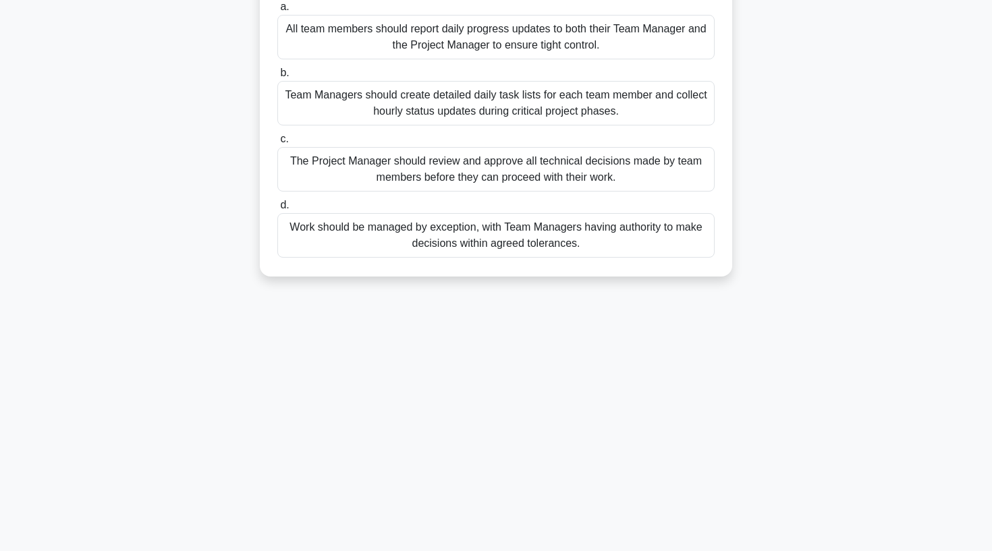
scroll to position [143, 0]
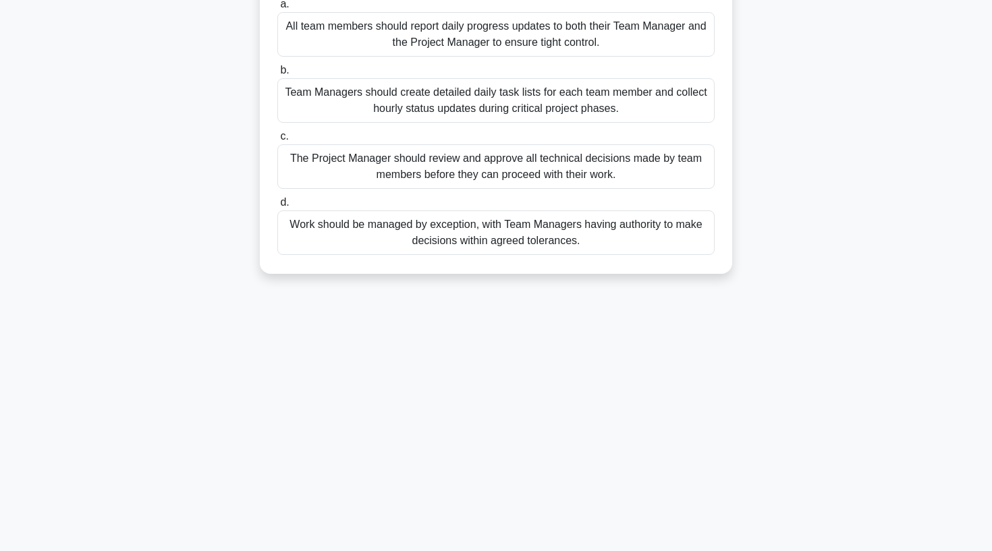
click at [578, 238] on div "Work should be managed by exception, with Team Managers having authority to mak…" at bounding box center [495, 233] width 437 height 45
click at [277, 207] on input "d. Work should be managed by exception, with Team Managers having authority to …" at bounding box center [277, 202] width 0 height 9
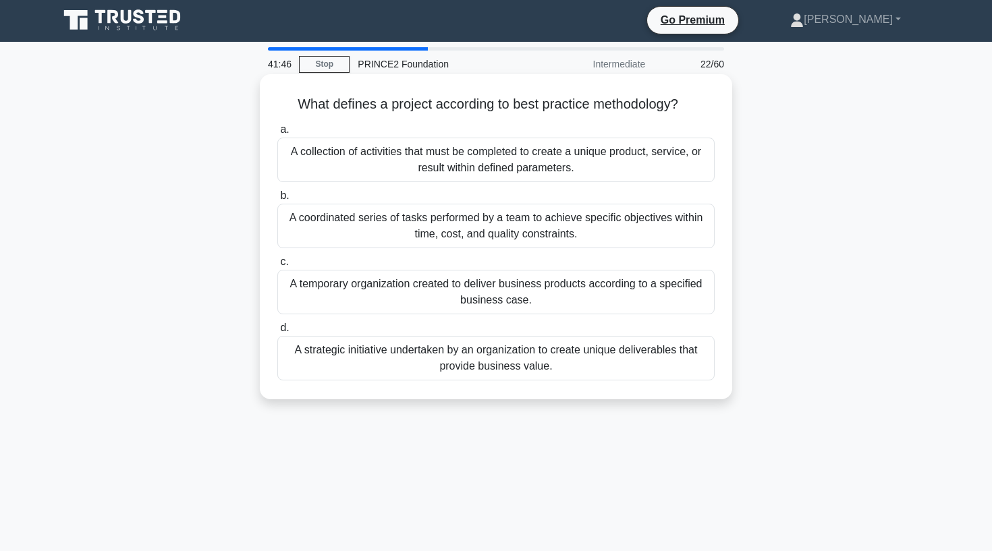
scroll to position [0, 0]
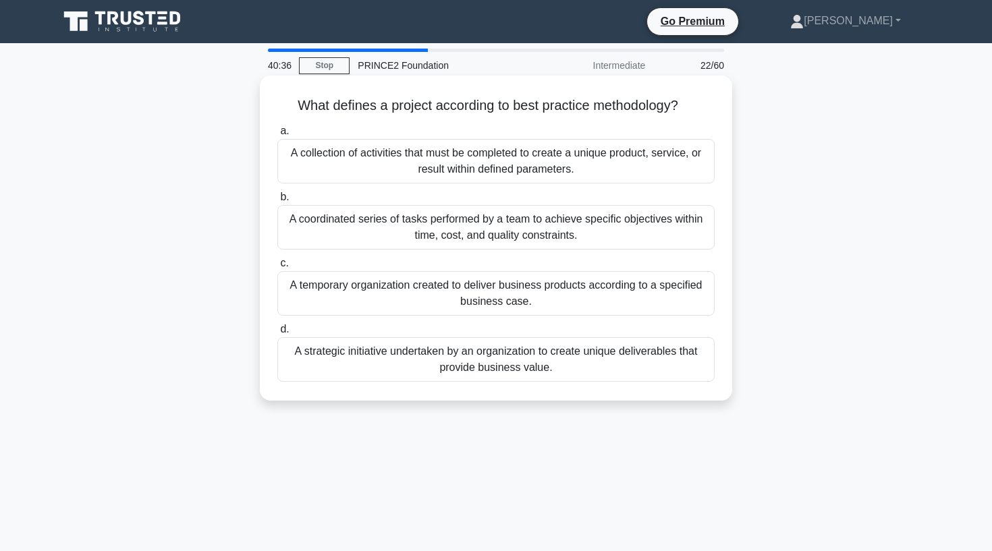
click at [553, 299] on div "A temporary organization created to deliver business products according to a sp…" at bounding box center [495, 293] width 437 height 45
click at [277, 268] on input "c. A temporary organization created to deliver business products according to a…" at bounding box center [277, 263] width 0 height 9
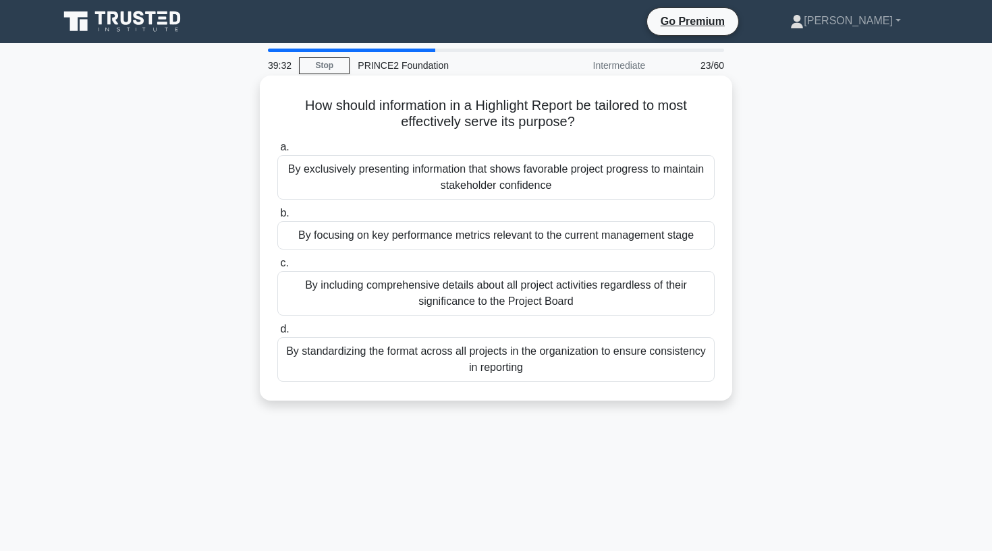
click at [512, 236] on div "By focusing on key performance metrics relevant to the current management stage" at bounding box center [495, 235] width 437 height 28
click at [277, 218] on input "b. By focusing on key performance metrics relevant to the current management st…" at bounding box center [277, 213] width 0 height 9
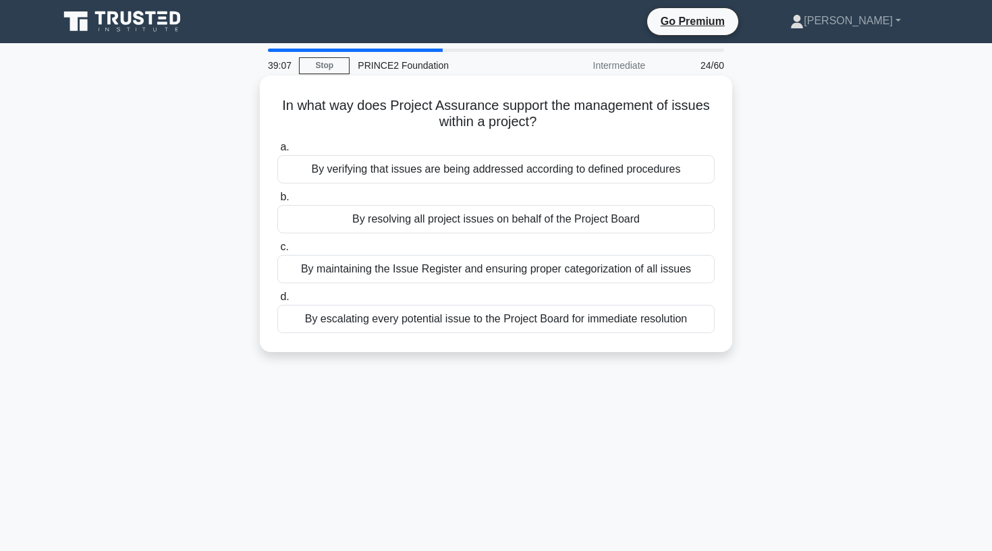
click at [417, 169] on div "By verifying that issues are being addressed according to defined procedures" at bounding box center [495, 169] width 437 height 28
click at [277, 152] on input "a. By verifying that issues are being addressed according to defined procedures" at bounding box center [277, 147] width 0 height 9
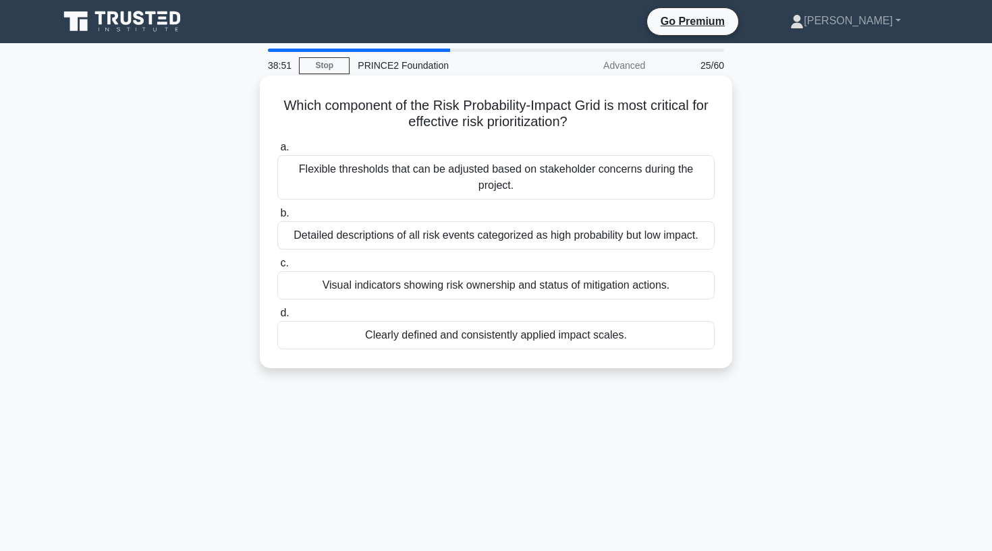
click at [434, 113] on h5 "Which component of the Risk Probability-Impact Grid is most critical for effect…" at bounding box center [496, 114] width 440 height 34
click at [525, 292] on div "Visual indicators showing risk ownership and status of mitigation actions." at bounding box center [495, 285] width 437 height 28
click at [277, 268] on input "c. Visual indicators showing risk ownership and status of mitigation actions." at bounding box center [277, 263] width 0 height 9
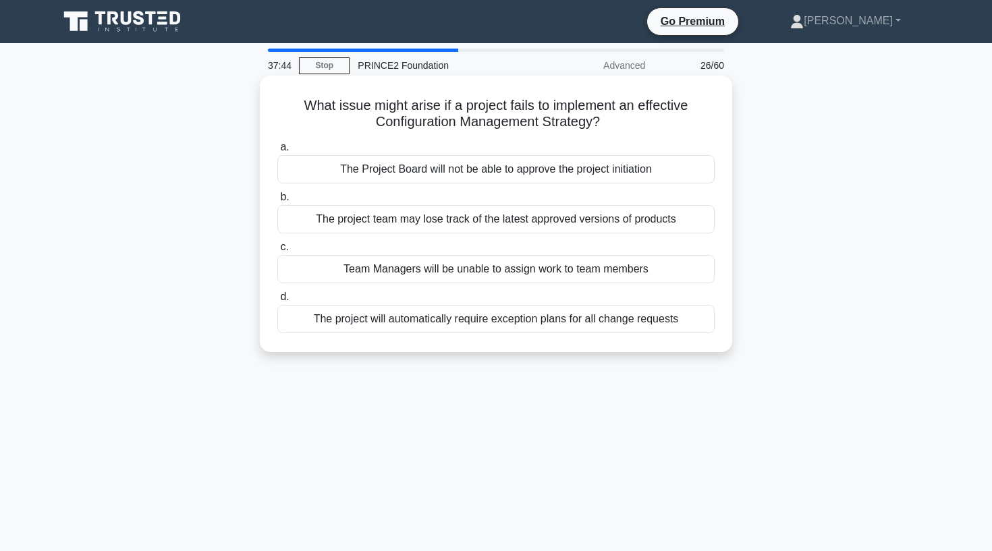
click at [510, 224] on div "The project team may lose track of the latest approved versions of products" at bounding box center [495, 219] width 437 height 28
click at [277, 202] on input "b. The project team may lose track of the latest approved versions of products" at bounding box center [277, 197] width 0 height 9
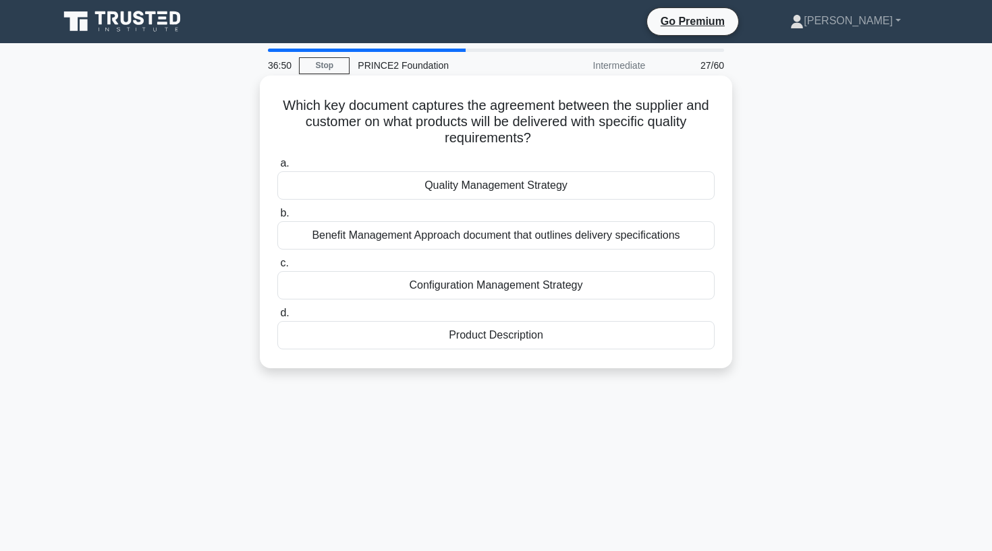
click at [544, 336] on div "Product Description" at bounding box center [495, 335] width 437 height 28
click at [277, 318] on input "d. Product Description" at bounding box center [277, 313] width 0 height 9
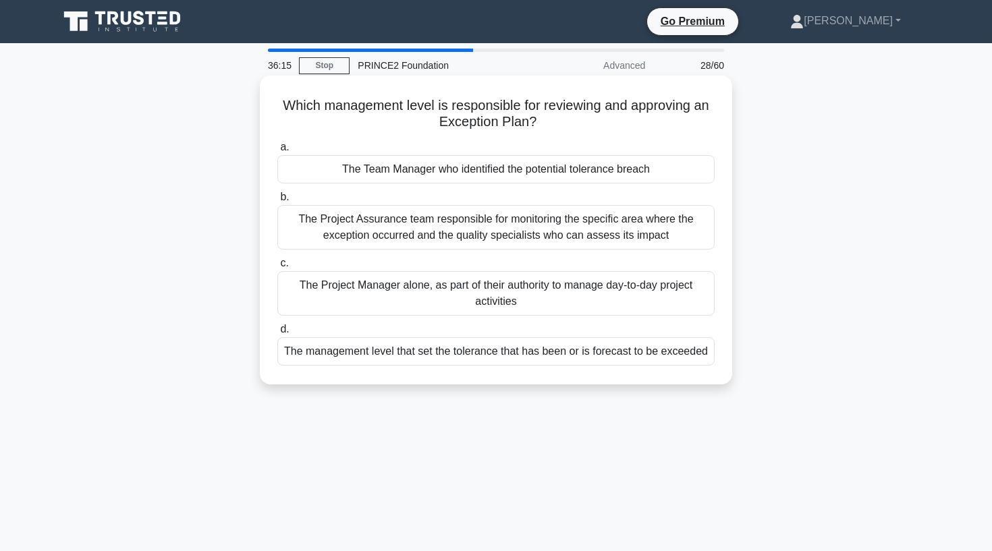
click at [418, 354] on div "The management level that set the tolerance that has been or is forecast to be …" at bounding box center [495, 351] width 437 height 28
click at [277, 334] on input "d. The management level that set the tolerance that has been or is forecast to …" at bounding box center [277, 329] width 0 height 9
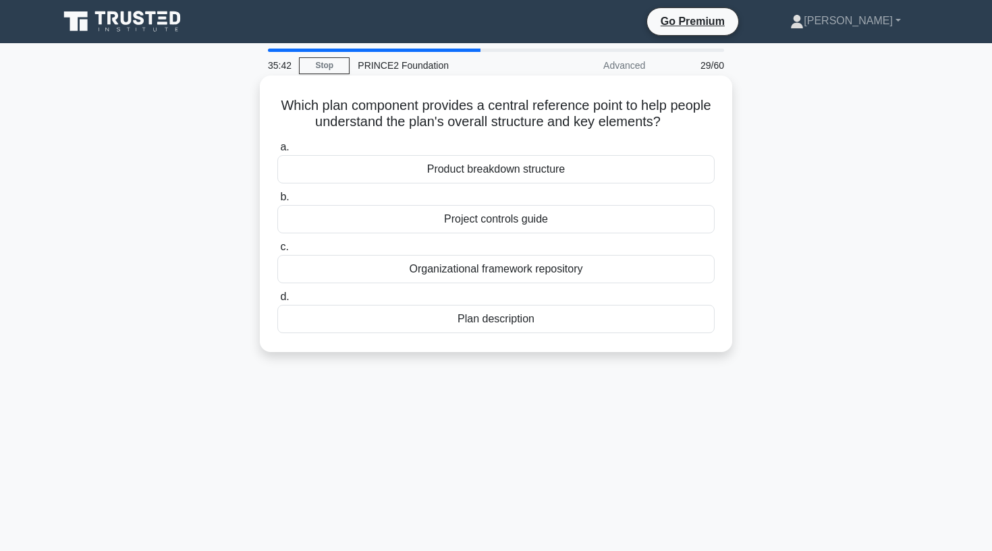
click at [488, 323] on div "Plan description" at bounding box center [495, 319] width 437 height 28
click at [277, 302] on input "d. Plan description" at bounding box center [277, 297] width 0 height 9
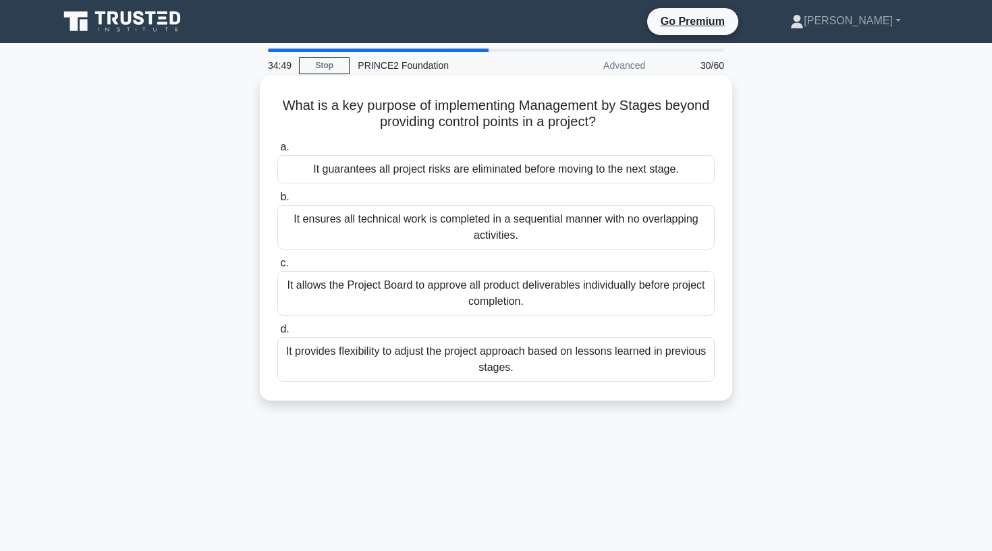
click at [551, 349] on div "It provides flexibility to adjust the project approach based on lessons learned…" at bounding box center [495, 359] width 437 height 45
click at [277, 334] on input "d. It provides flexibility to adjust the project approach based on lessons lear…" at bounding box center [277, 329] width 0 height 9
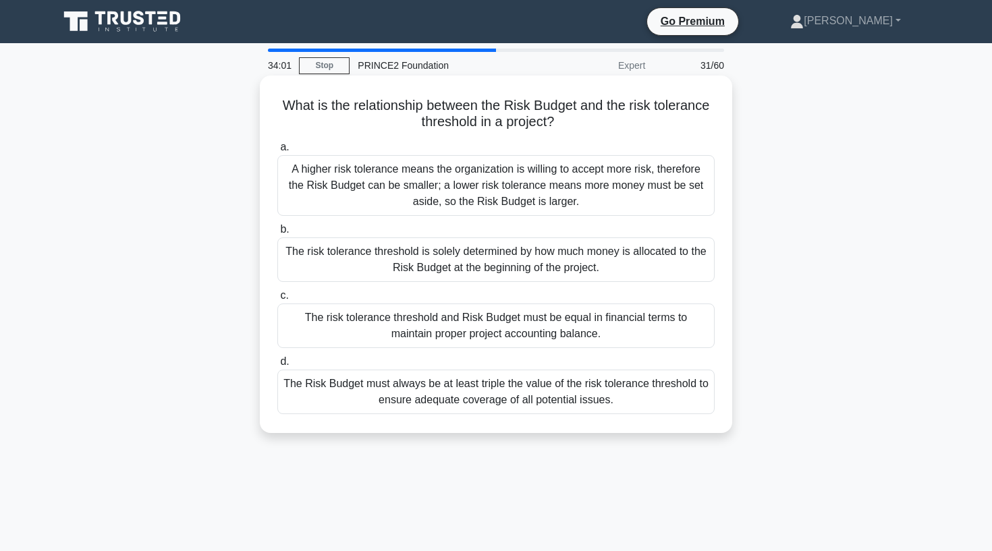
click at [379, 267] on div "The risk tolerance threshold is solely determined by how much money is allocate…" at bounding box center [495, 260] width 437 height 45
click at [277, 234] on input "b. The risk tolerance threshold is solely determined by how much money is alloc…" at bounding box center [277, 229] width 0 height 9
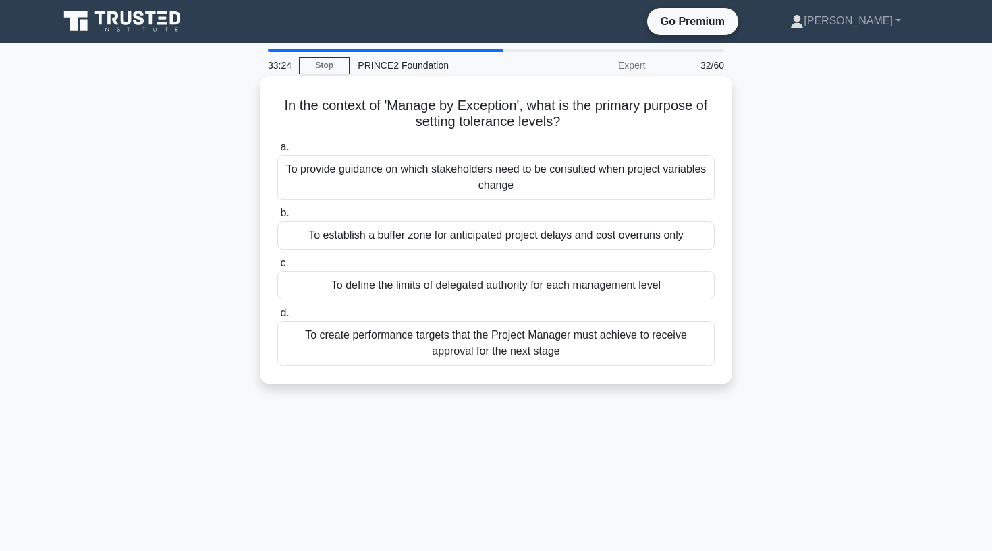
click at [430, 293] on div "To define the limits of delegated authority for each management level" at bounding box center [495, 285] width 437 height 28
click at [277, 268] on input "c. To define the limits of delegated authority for each management level" at bounding box center [277, 263] width 0 height 9
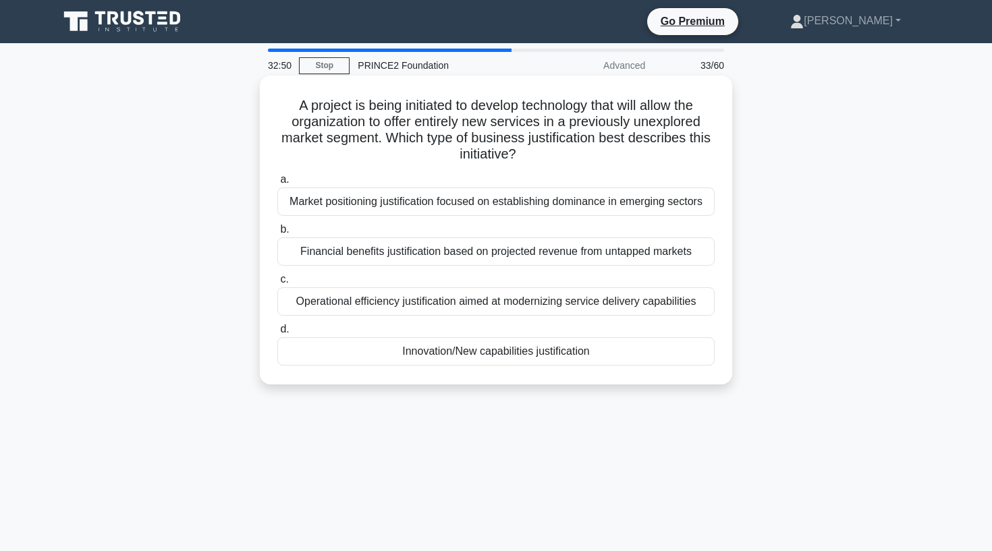
click at [503, 350] on div "Innovation/New capabilities justification" at bounding box center [495, 351] width 437 height 28
click at [277, 334] on input "d. Innovation/New capabilities justification" at bounding box center [277, 329] width 0 height 9
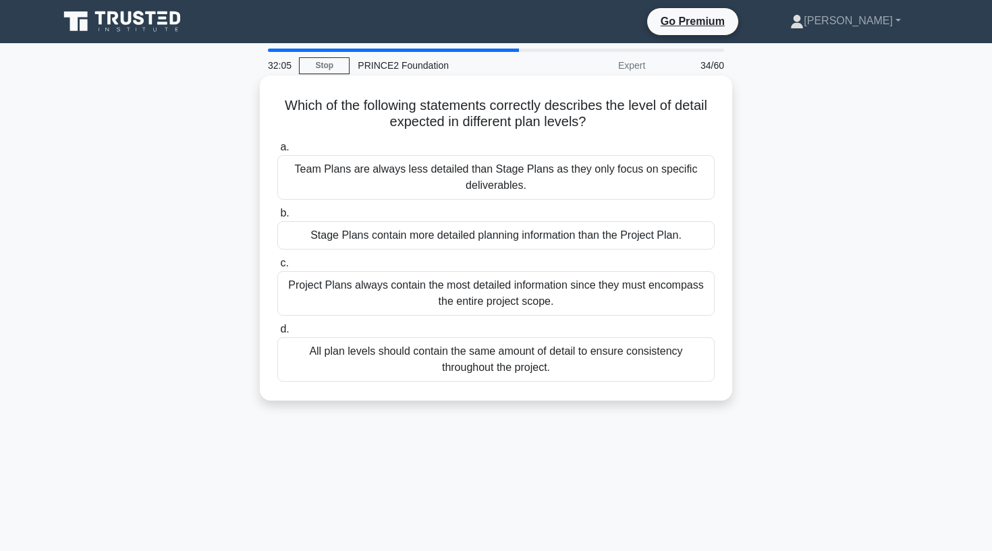
click at [505, 304] on div "Project Plans always contain the most detailed information since they must enco…" at bounding box center [495, 293] width 437 height 45
click at [277, 268] on input "c. Project Plans always contain the most detailed information since they must e…" at bounding box center [277, 263] width 0 height 9
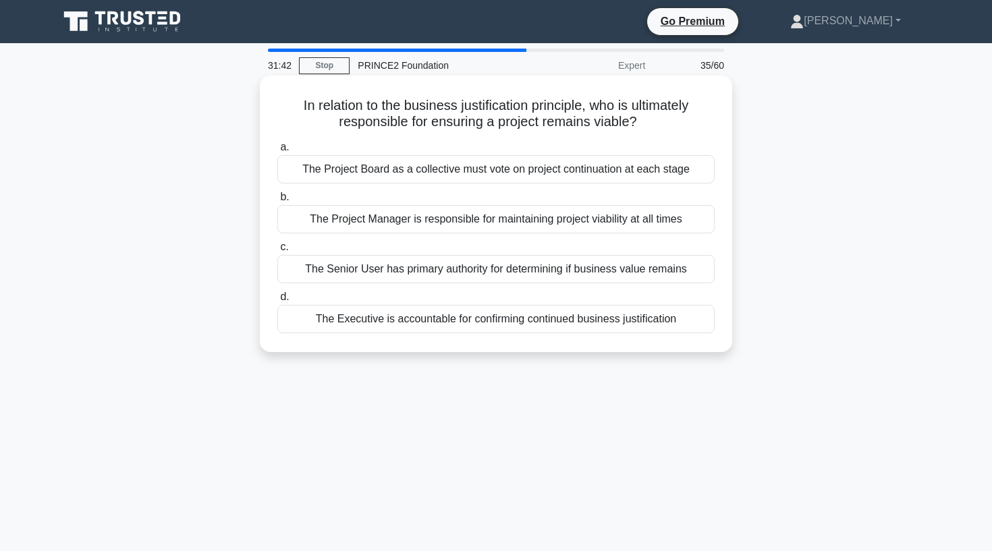
click at [516, 326] on div "The Executive is accountable for confirming continued business justification" at bounding box center [495, 319] width 437 height 28
click at [277, 302] on input "d. The Executive is accountable for confirming continued business justification" at bounding box center [277, 297] width 0 height 9
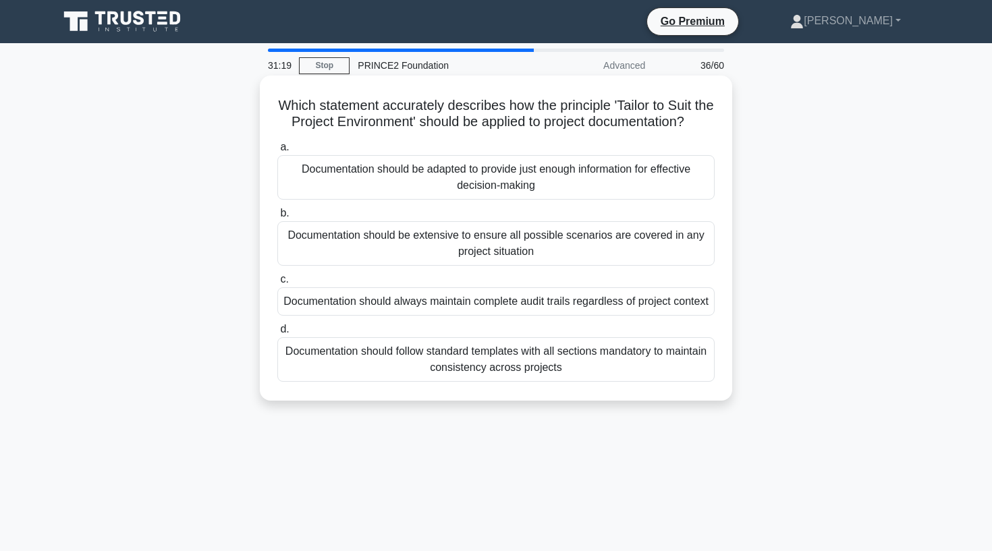
click at [595, 179] on div "Documentation should be adapted to provide just enough information for effectiv…" at bounding box center [495, 177] width 437 height 45
click at [277, 152] on input "a. Documentation should be adapted to provide just enough information for effec…" at bounding box center [277, 147] width 0 height 9
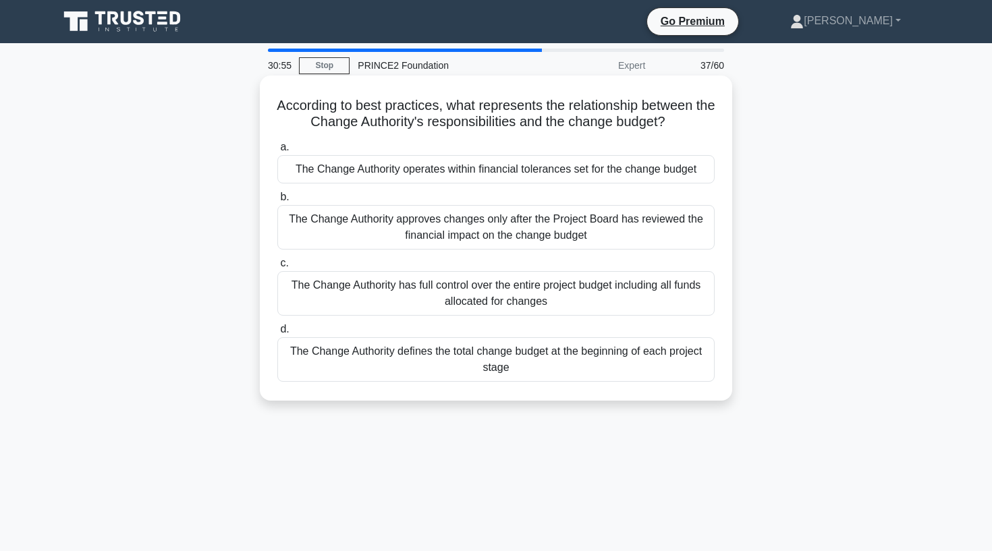
click at [606, 238] on div "The Change Authority approves changes only after the Project Board has reviewed…" at bounding box center [495, 227] width 437 height 45
click at [277, 202] on input "b. The Change Authority approves changes only after the Project Board has revie…" at bounding box center [277, 197] width 0 height 9
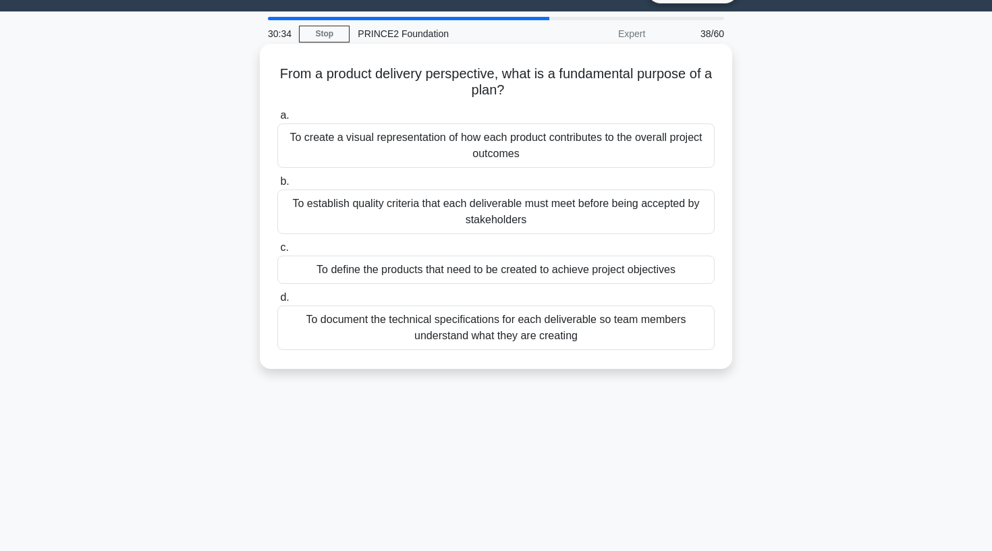
scroll to position [36, 0]
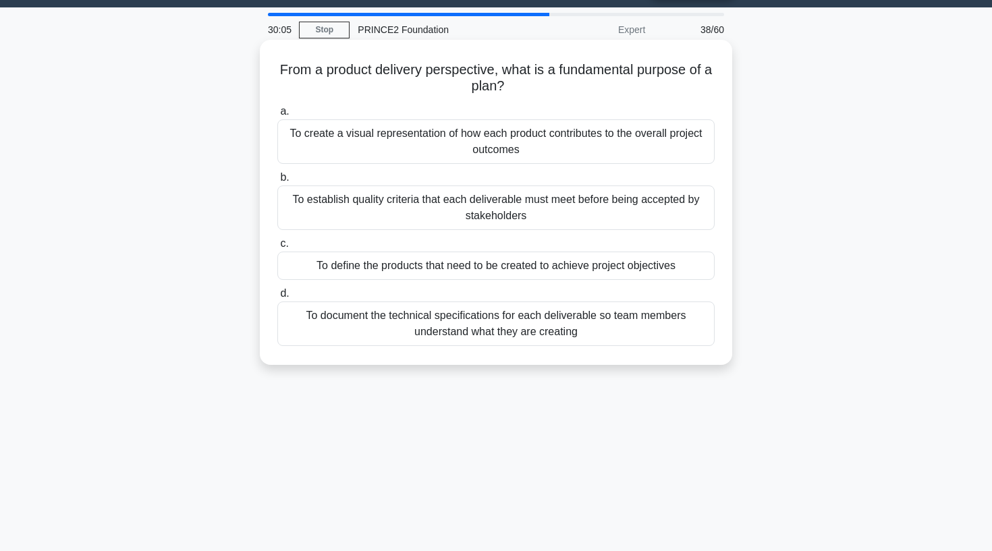
click at [406, 271] on div "To define the products that need to be created to achieve project objectives" at bounding box center [495, 266] width 437 height 28
click at [277, 248] on input "c. To define the products that need to be created to achieve project objectives" at bounding box center [277, 244] width 0 height 9
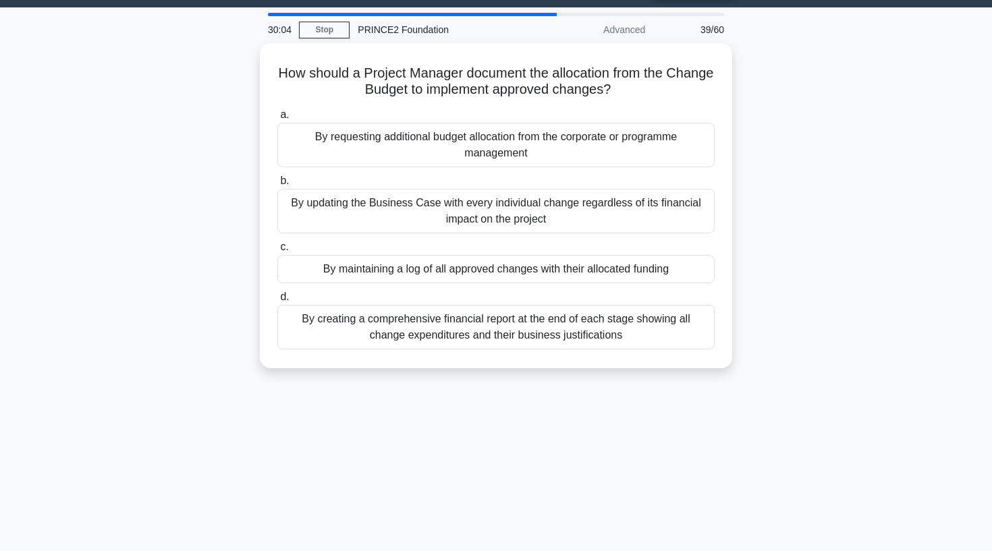
scroll to position [0, 0]
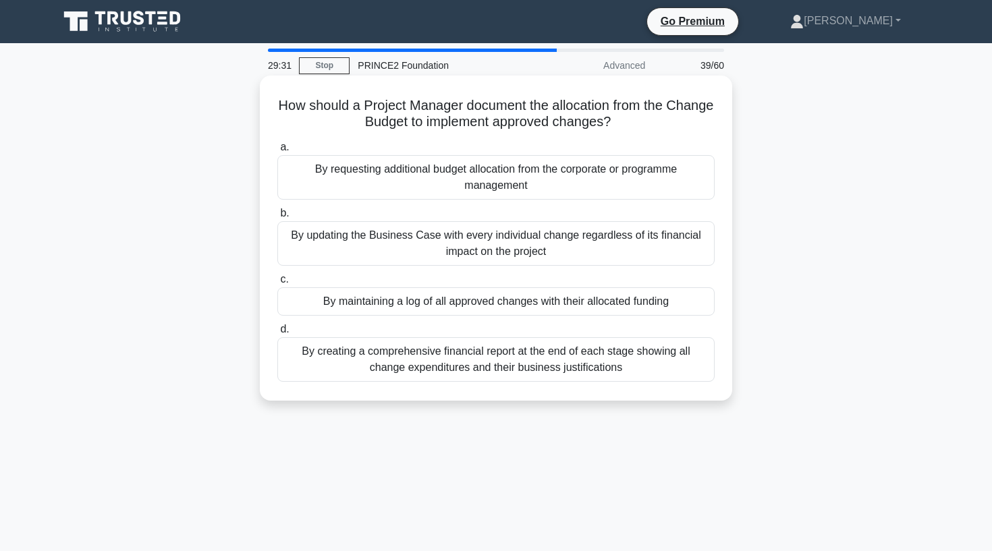
click at [425, 241] on div "By updating the Business Case with every individual change regardless of its fi…" at bounding box center [495, 243] width 437 height 45
click at [277, 218] on input "b. By updating the Business Case with every individual change regardless of its…" at bounding box center [277, 213] width 0 height 9
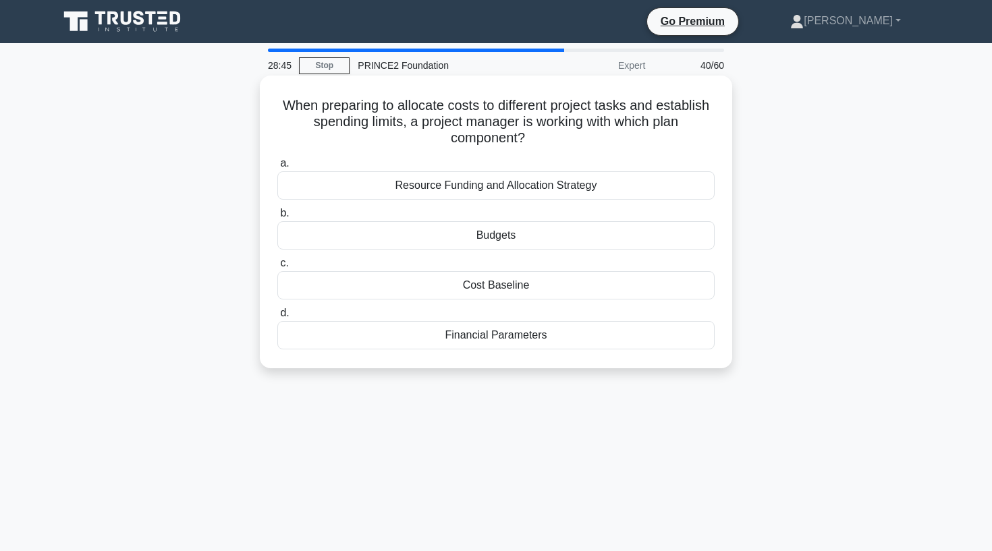
click at [607, 186] on div "Resource Funding and Allocation Strategy" at bounding box center [495, 185] width 437 height 28
click at [277, 168] on input "a. Resource Funding and Allocation Strategy" at bounding box center [277, 163] width 0 height 9
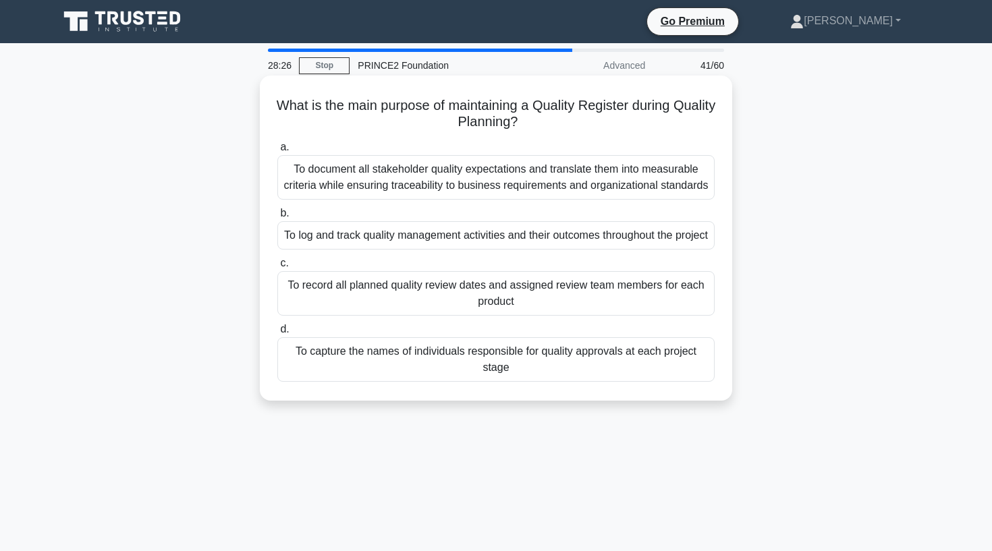
click at [448, 250] on div "To log and track quality management activities and their outcomes throughout th…" at bounding box center [495, 235] width 437 height 28
click at [277, 218] on input "b. To log and track quality management activities and their outcomes throughout…" at bounding box center [277, 213] width 0 height 9
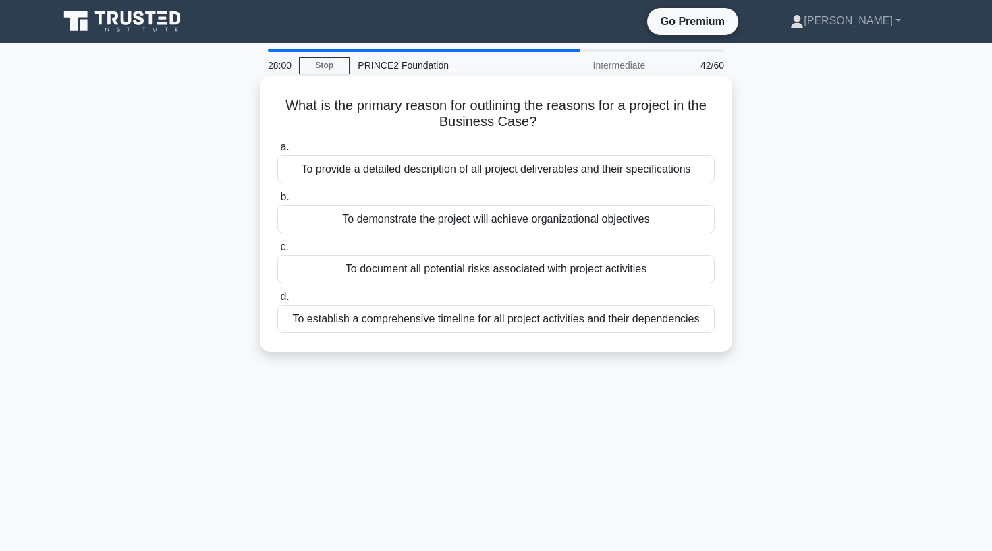
click at [331, 218] on div "To demonstrate the project will achieve organizational objectives" at bounding box center [495, 219] width 437 height 28
click at [277, 202] on input "b. To demonstrate the project will achieve organizational objectives" at bounding box center [277, 197] width 0 height 9
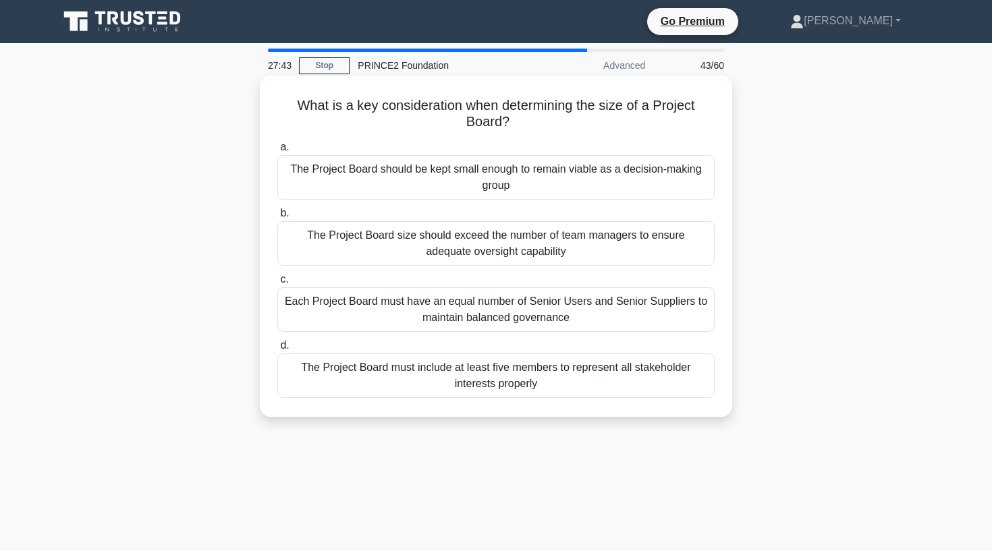
click at [330, 173] on div "The Project Board should be kept small enough to remain viable as a decision-ma…" at bounding box center [495, 177] width 437 height 45
click at [277, 152] on input "a. The Project Board should be kept small enough to remain viable as a decision…" at bounding box center [277, 147] width 0 height 9
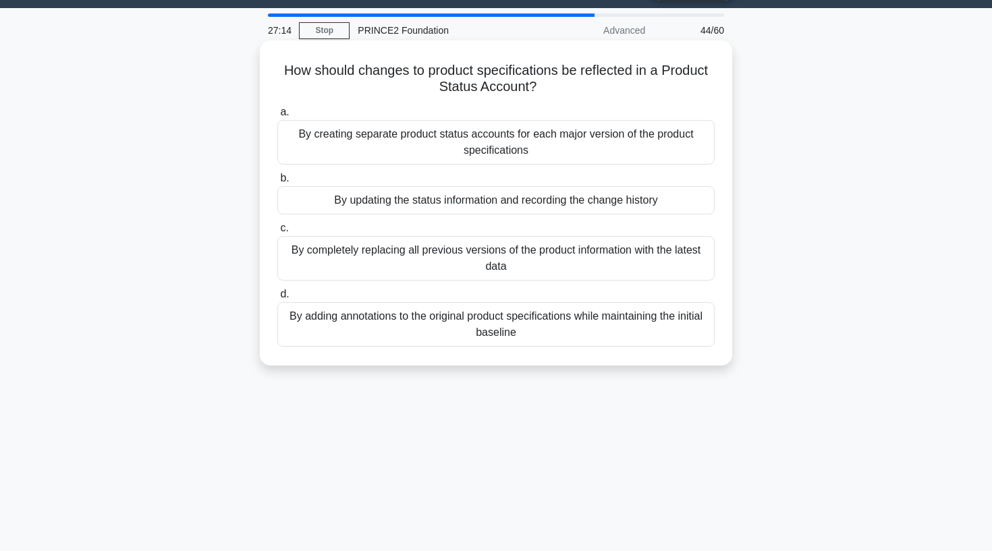
scroll to position [37, 0]
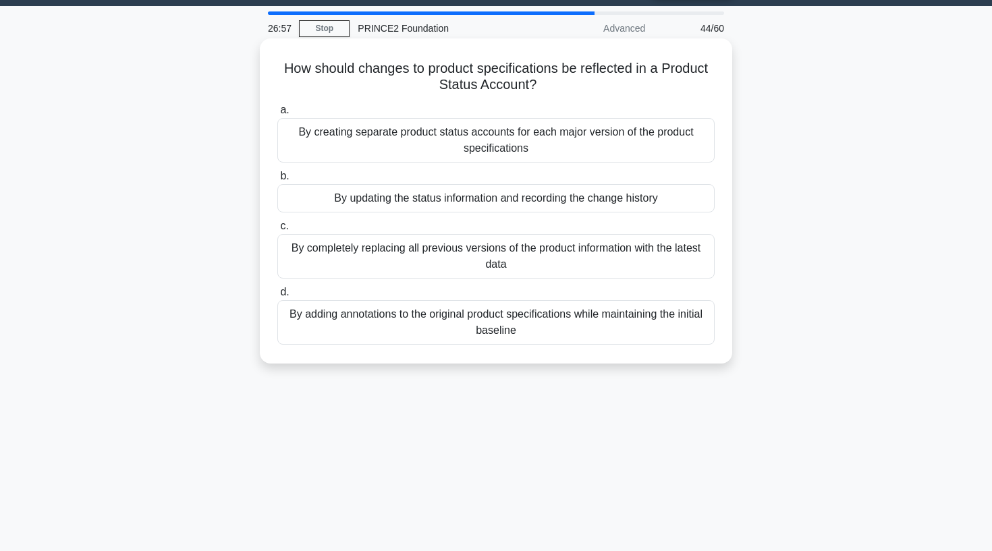
click at [453, 200] on div "By updating the status information and recording the change history" at bounding box center [495, 198] width 437 height 28
click at [277, 181] on input "b. By updating the status information and recording the change history" at bounding box center [277, 176] width 0 height 9
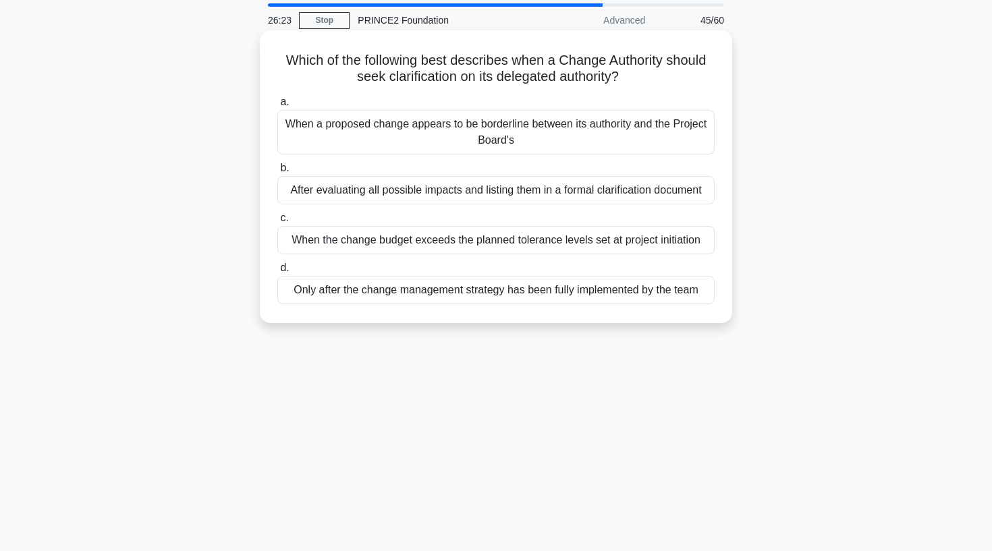
scroll to position [51, 0]
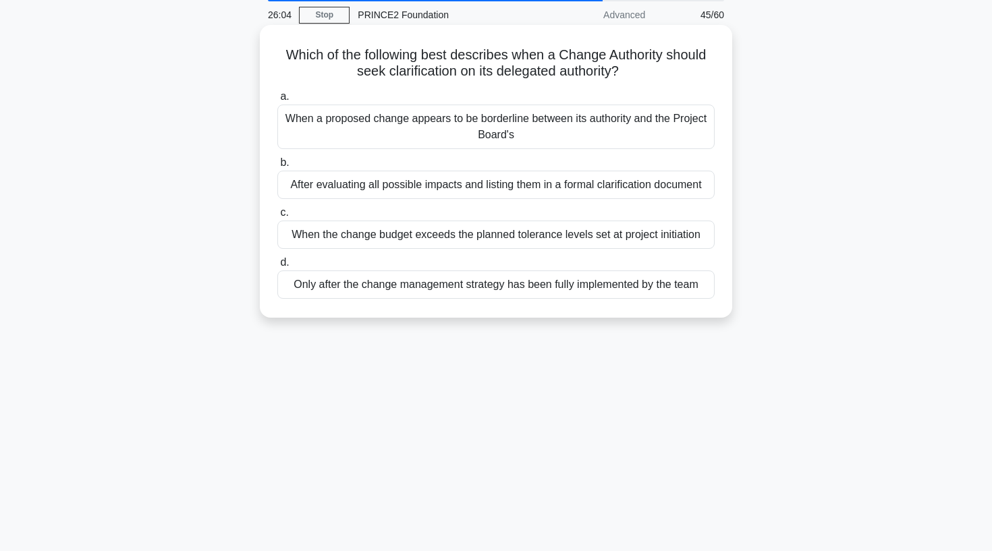
click at [526, 236] on div "When the change budget exceeds the planned tolerance levels set at project init…" at bounding box center [495, 235] width 437 height 28
click at [277, 217] on input "c. When the change budget exceeds the planned tolerance levels set at project i…" at bounding box center [277, 213] width 0 height 9
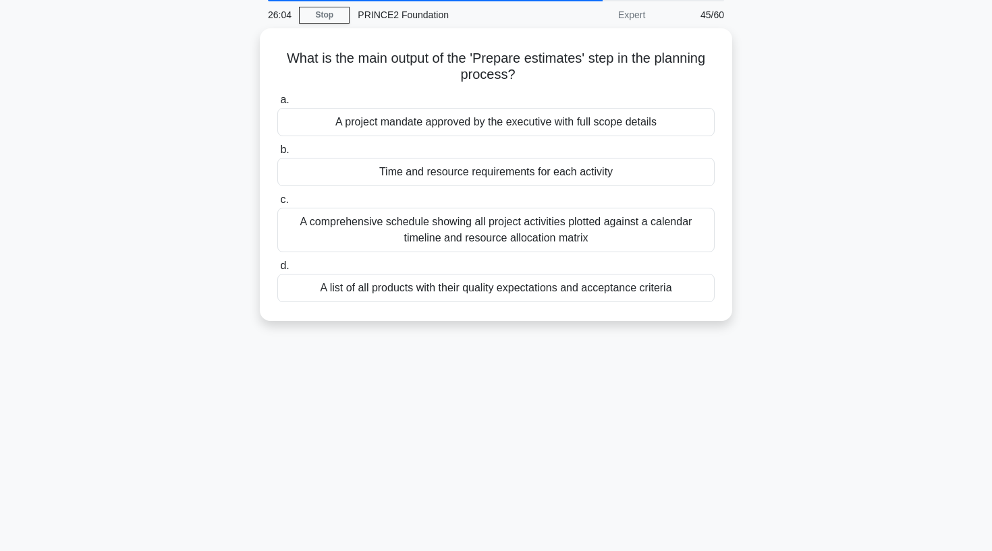
scroll to position [0, 0]
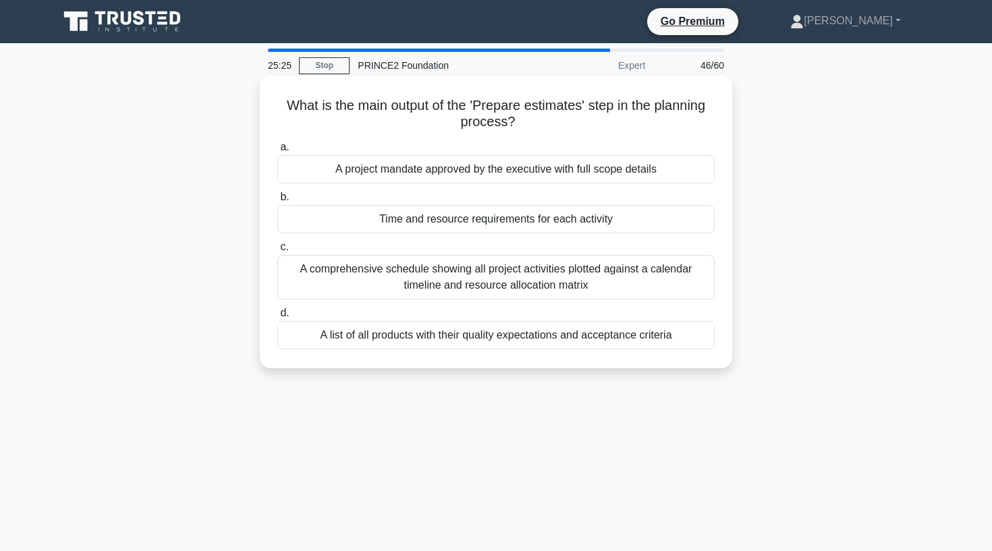
click at [438, 221] on div "Time and resource requirements for each activity" at bounding box center [495, 219] width 437 height 28
click at [277, 202] on input "b. Time and resource requirements for each activity" at bounding box center [277, 197] width 0 height 9
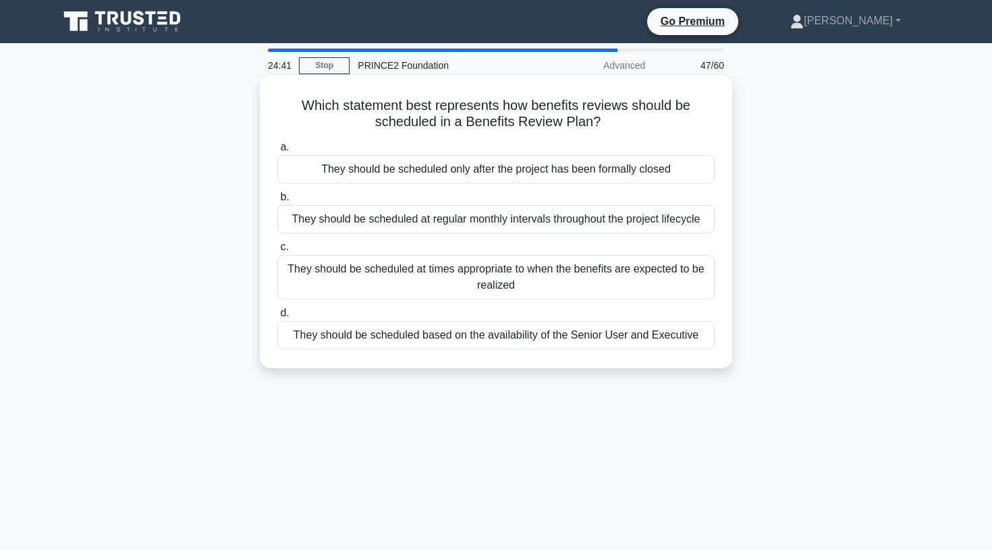
click at [431, 281] on div "They should be scheduled at times appropriate to when the benefits are expected…" at bounding box center [495, 277] width 437 height 45
click at [277, 252] on input "c. They should be scheduled at times appropriate to when the benefits are expec…" at bounding box center [277, 247] width 0 height 9
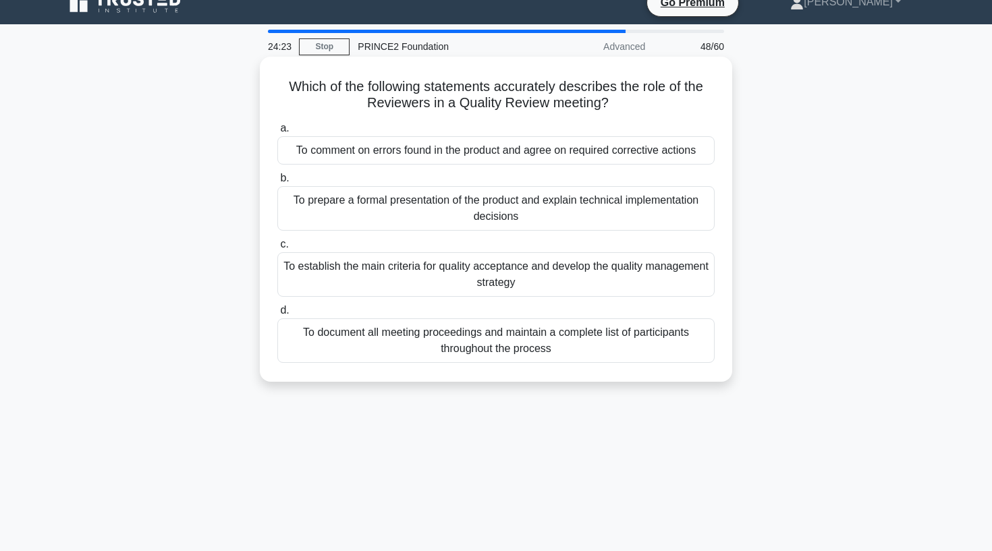
scroll to position [20, 0]
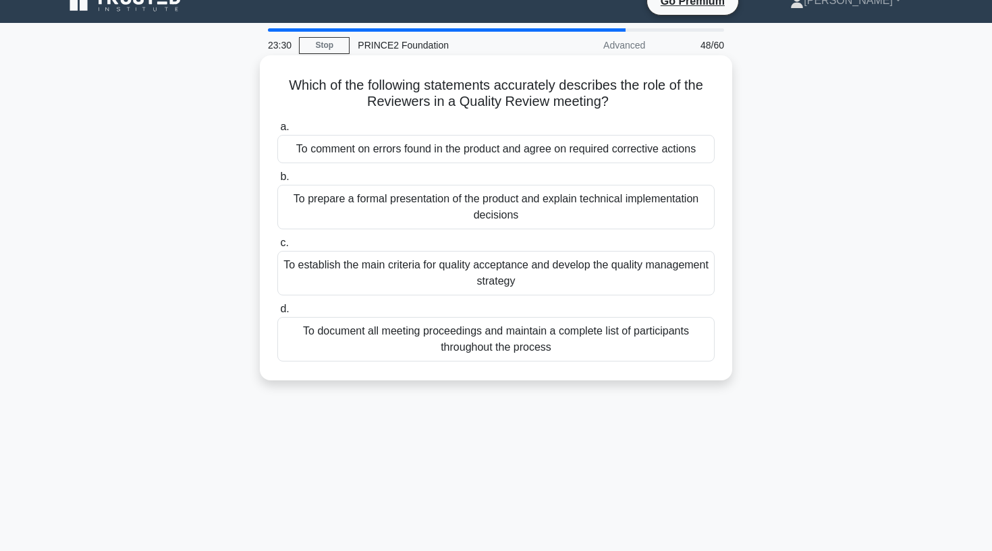
click at [499, 148] on div "To comment on errors found in the product and agree on required corrective acti…" at bounding box center [495, 149] width 437 height 28
click at [277, 132] on input "a. To comment on errors found in the product and agree on required corrective a…" at bounding box center [277, 127] width 0 height 9
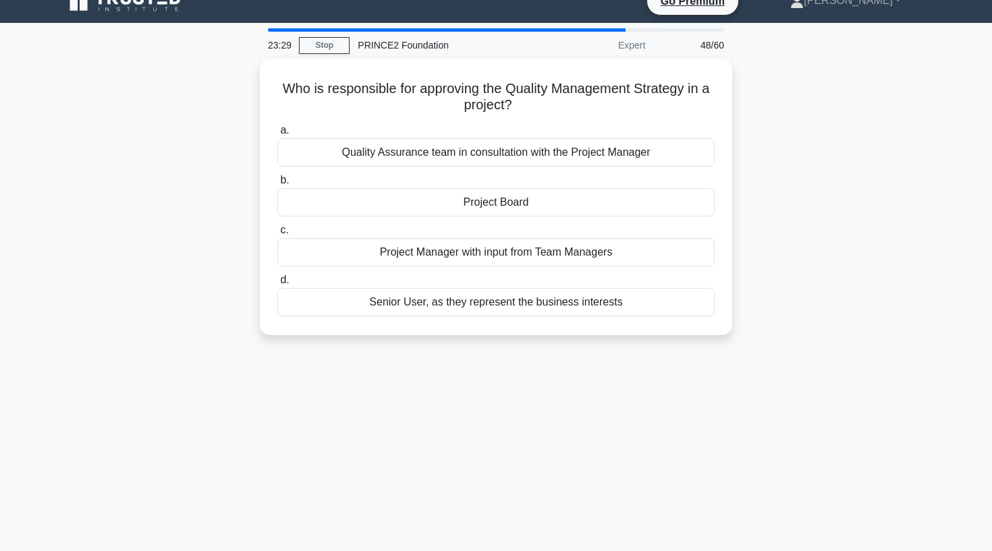
scroll to position [0, 0]
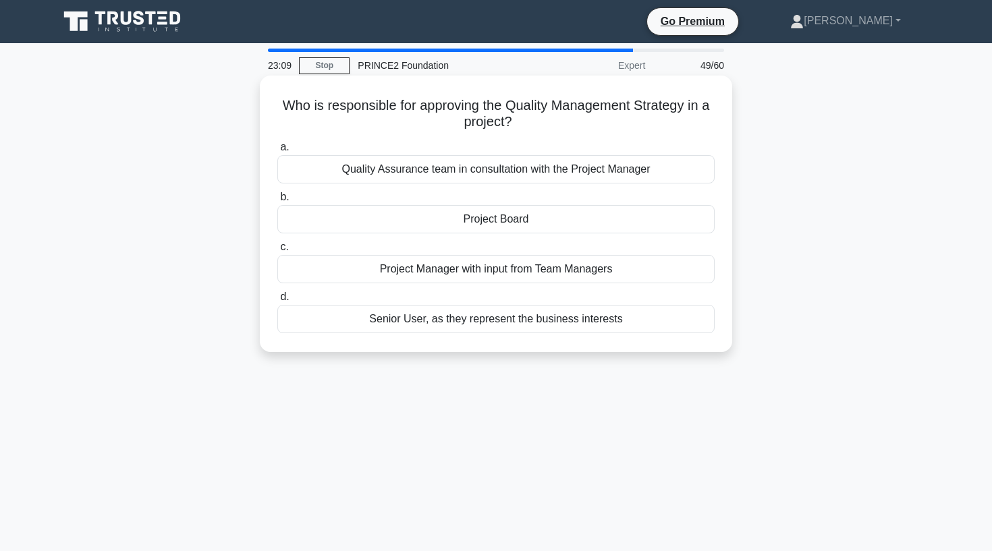
click at [493, 226] on div "Project Board" at bounding box center [495, 219] width 437 height 28
click at [277, 202] on input "b. Project Board" at bounding box center [277, 197] width 0 height 9
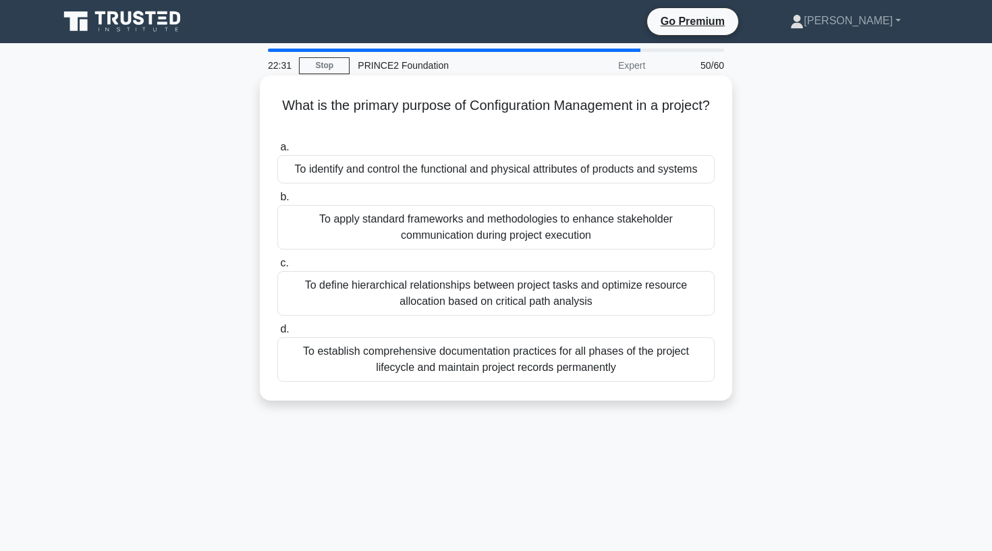
click at [366, 300] on div "To define hierarchical relationships between project tasks and optimize resourc…" at bounding box center [495, 293] width 437 height 45
click at [277, 268] on input "c. To define hierarchical relationships between project tasks and optimize reso…" at bounding box center [277, 263] width 0 height 9
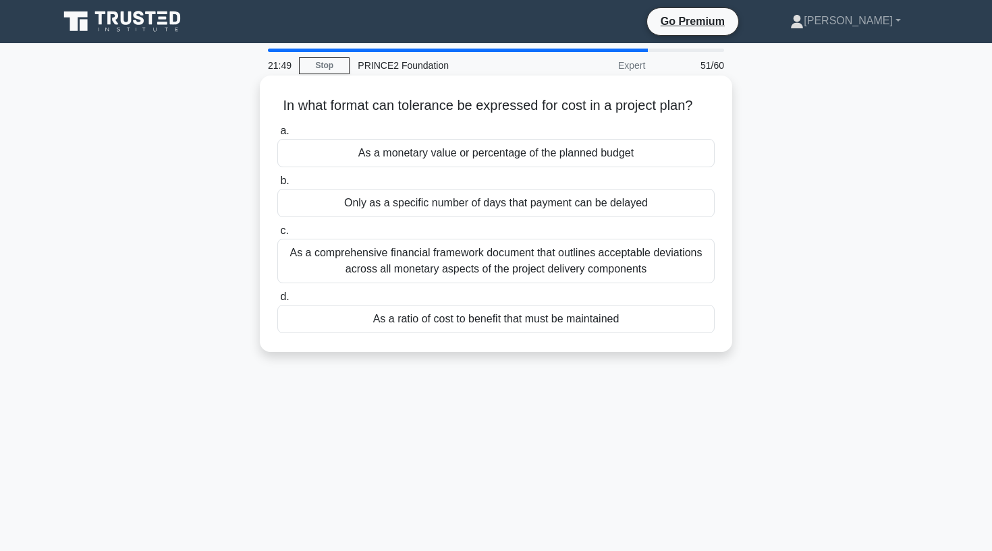
click at [525, 319] on div "As a ratio of cost to benefit that must be maintained" at bounding box center [495, 319] width 437 height 28
click at [277, 302] on input "d. As a ratio of cost to benefit that must be maintained" at bounding box center [277, 297] width 0 height 9
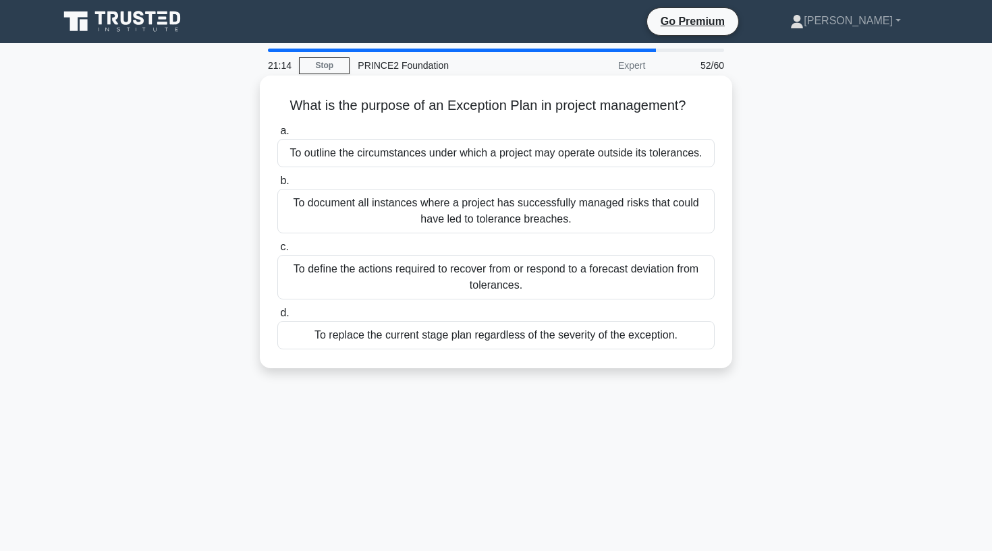
click at [414, 284] on div "To define the actions required to recover from or respond to a forecast deviati…" at bounding box center [495, 277] width 437 height 45
click at [277, 252] on input "c. To define the actions required to recover from or respond to a forecast devi…" at bounding box center [277, 247] width 0 height 9
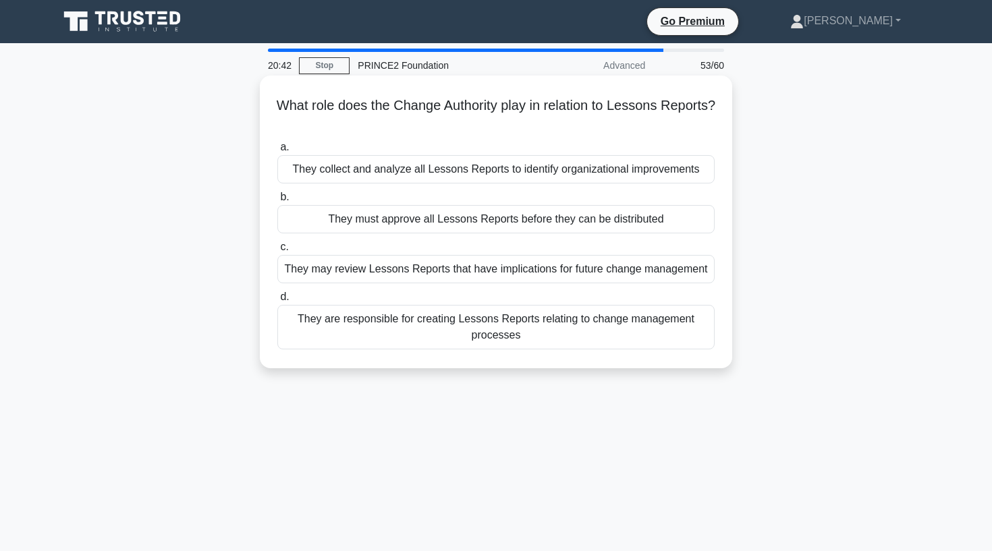
click at [392, 270] on div "They may review Lessons Reports that have implications for future change manage…" at bounding box center [495, 269] width 437 height 28
click at [277, 252] on input "c. They may review Lessons Reports that have implications for future change man…" at bounding box center [277, 247] width 0 height 9
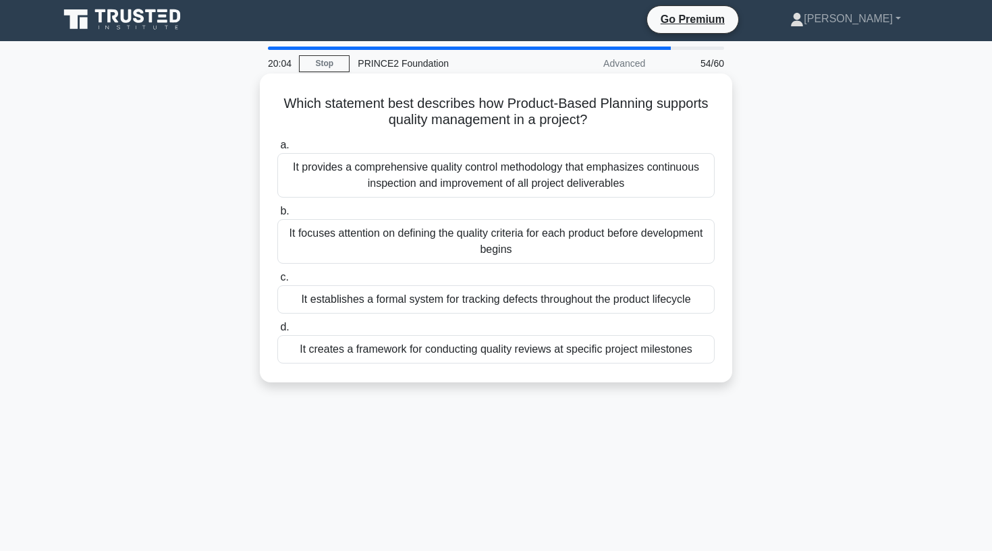
scroll to position [2, 0]
click at [452, 242] on div "It focuses attention on defining the quality criteria for each product before d…" at bounding box center [495, 241] width 437 height 45
click at [277, 216] on input "b. It focuses attention on defining the quality criteria for each product befor…" at bounding box center [277, 211] width 0 height 9
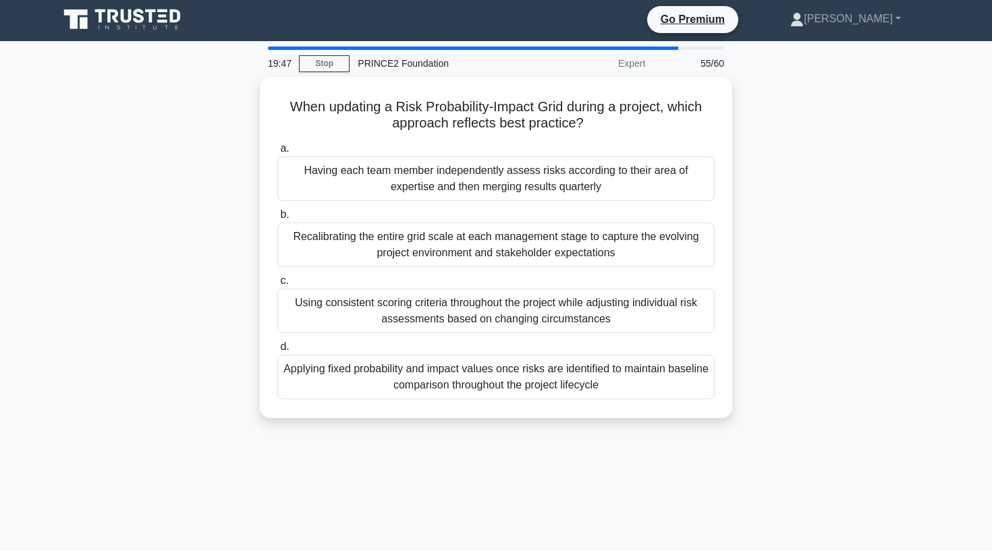
scroll to position [0, 0]
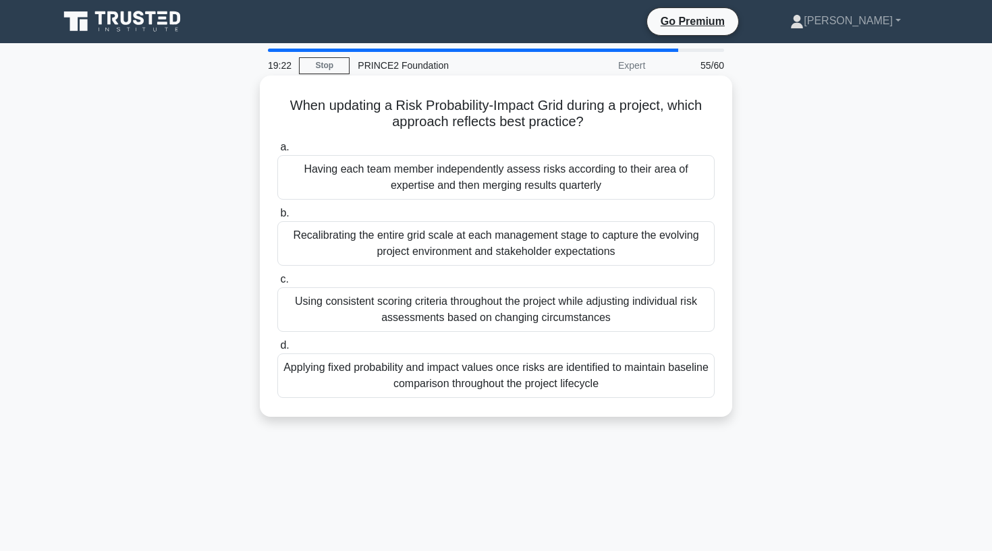
click at [346, 312] on div "Using consistent scoring criteria throughout the project while adjusting indivi…" at bounding box center [495, 309] width 437 height 45
click at [277, 284] on input "c. Using consistent scoring criteria throughout the project while adjusting ind…" at bounding box center [277, 279] width 0 height 9
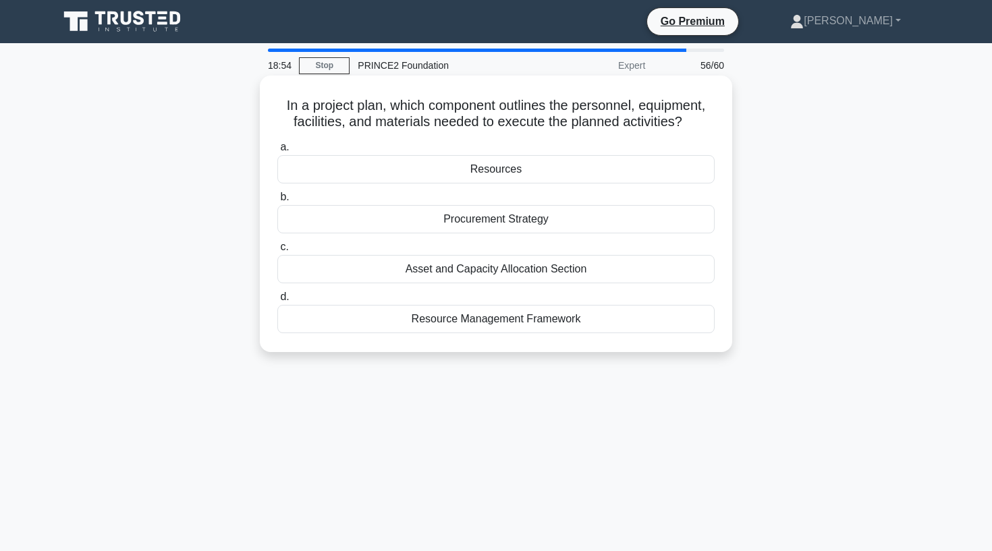
click at [487, 168] on div "Resources" at bounding box center [495, 169] width 437 height 28
click at [277, 152] on input "a. Resources" at bounding box center [277, 147] width 0 height 9
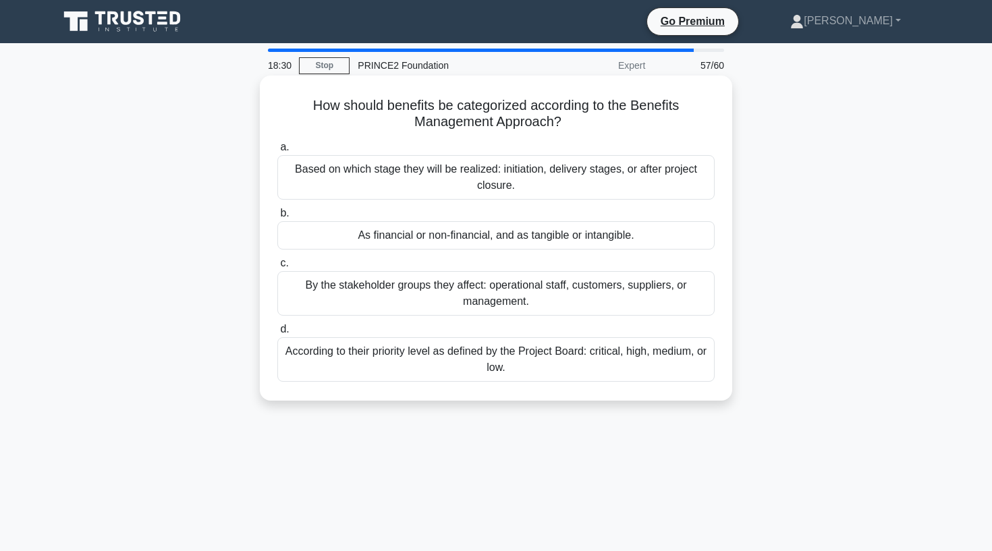
click at [342, 354] on div "According to their priority level as defined by the Project Board: critical, hi…" at bounding box center [495, 359] width 437 height 45
click at [277, 334] on input "d. According to their priority level as defined by the Project Board: critical,…" at bounding box center [277, 329] width 0 height 9
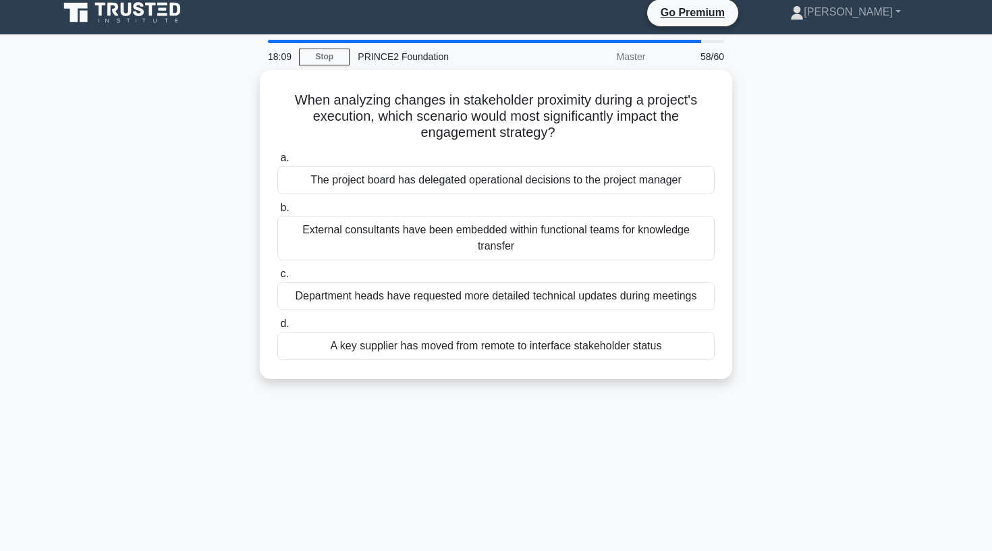
scroll to position [11, 0]
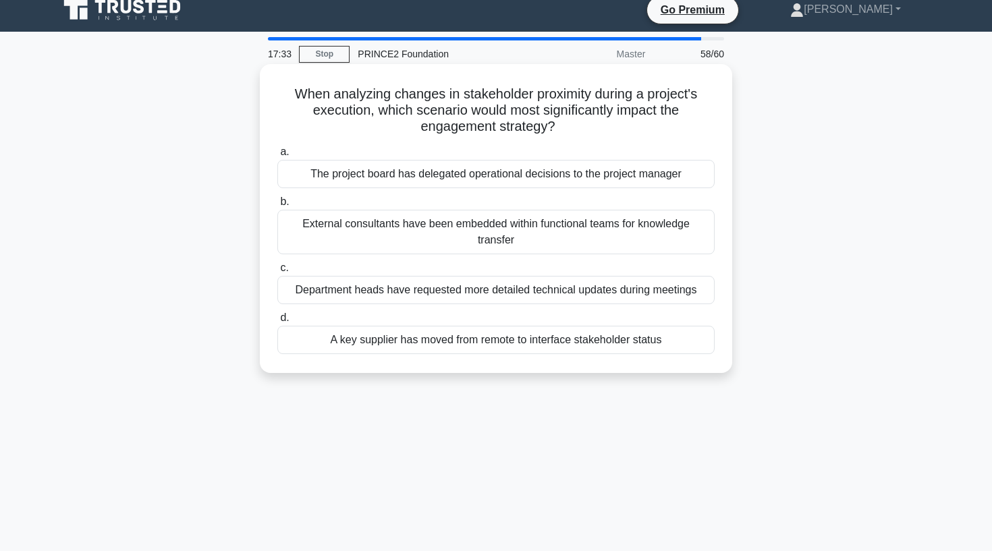
click at [551, 174] on div "The project board has delegated operational decisions to the project manager" at bounding box center [495, 174] width 437 height 28
click at [277, 157] on input "a. The project board has delegated operational decisions to the project manager" at bounding box center [277, 152] width 0 height 9
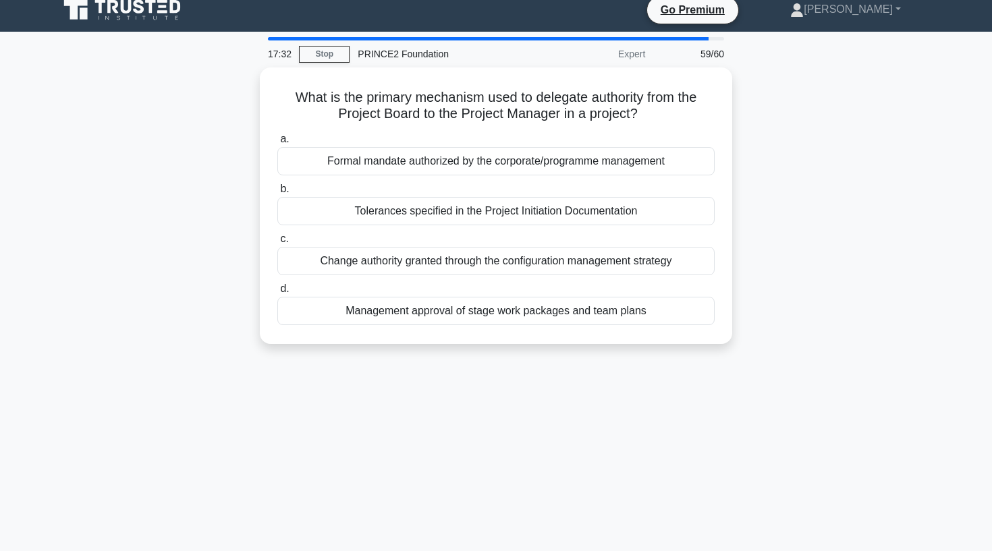
scroll to position [0, 0]
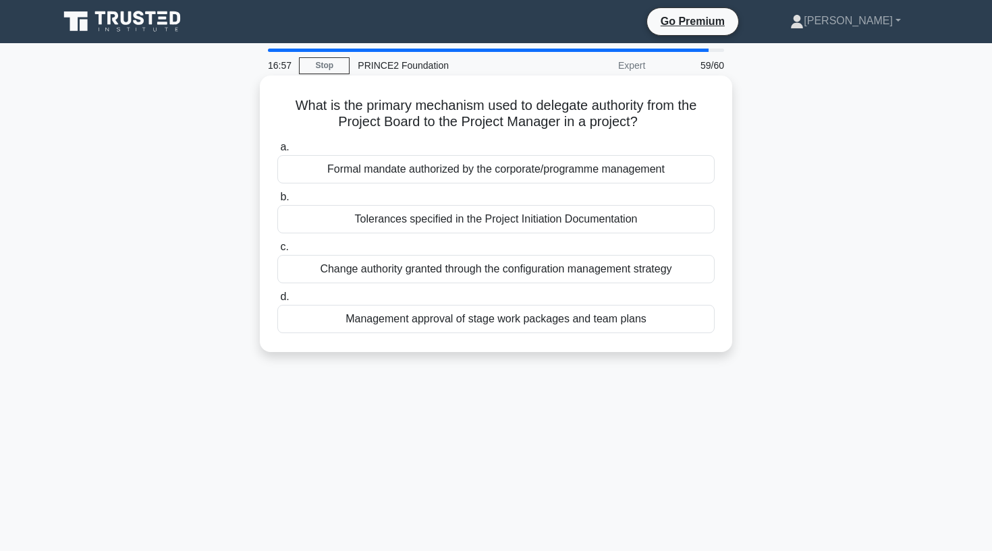
click at [430, 275] on div "Change authority granted through the configuration management strategy" at bounding box center [495, 269] width 437 height 28
click at [277, 252] on input "c. Change authority granted through the configuration management strategy" at bounding box center [277, 247] width 0 height 9
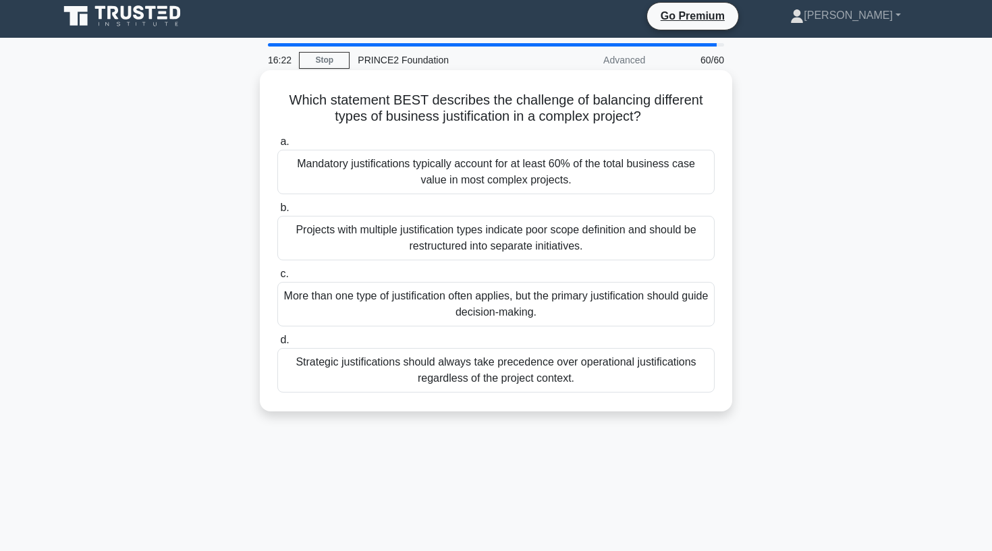
scroll to position [3, 0]
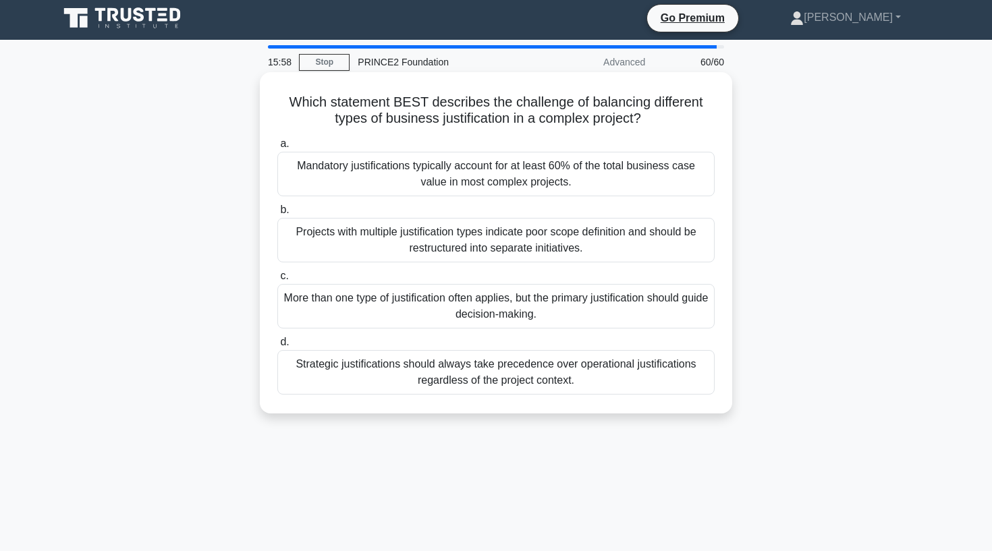
click at [352, 307] on div "More than one type of justification often applies, but the primary justificatio…" at bounding box center [495, 306] width 437 height 45
click at [277, 281] on input "c. More than one type of justification often applies, but the primary justifica…" at bounding box center [277, 276] width 0 height 9
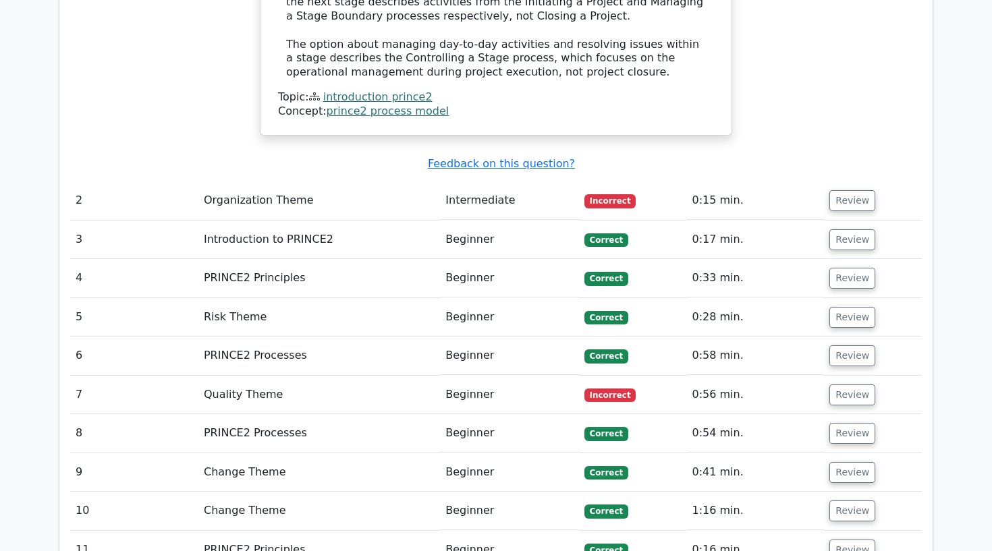
scroll to position [1727, 0]
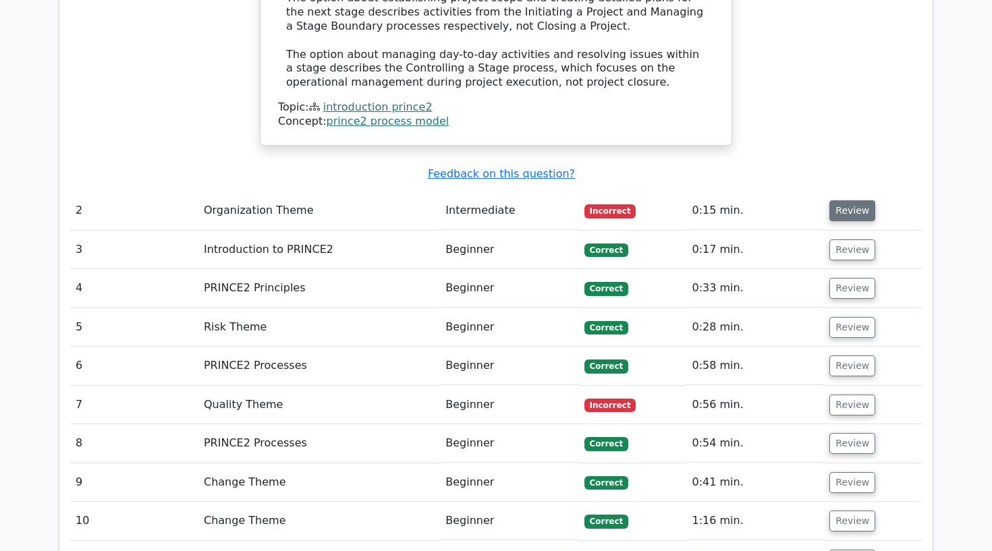
click at [856, 200] on button "Review" at bounding box center [852, 210] width 46 height 21
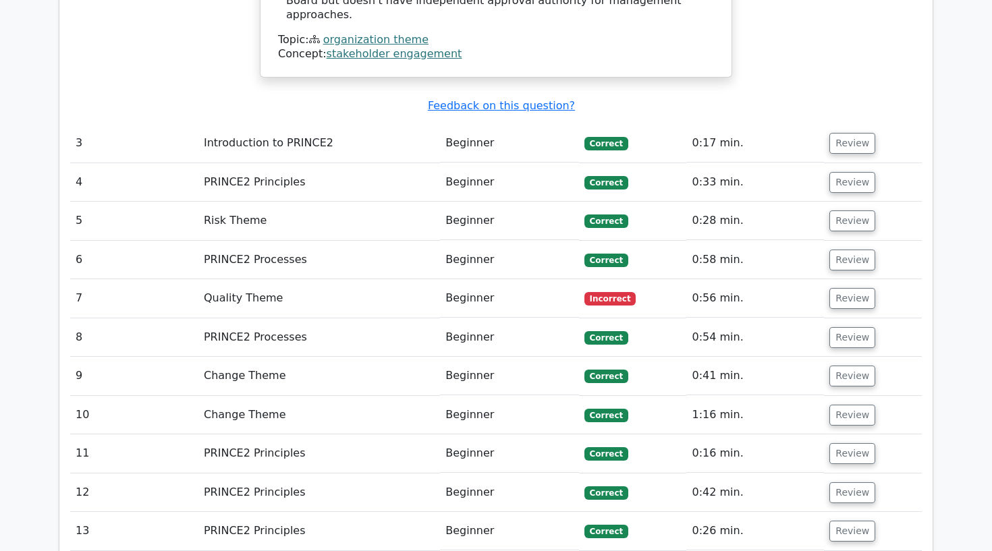
scroll to position [2382, 0]
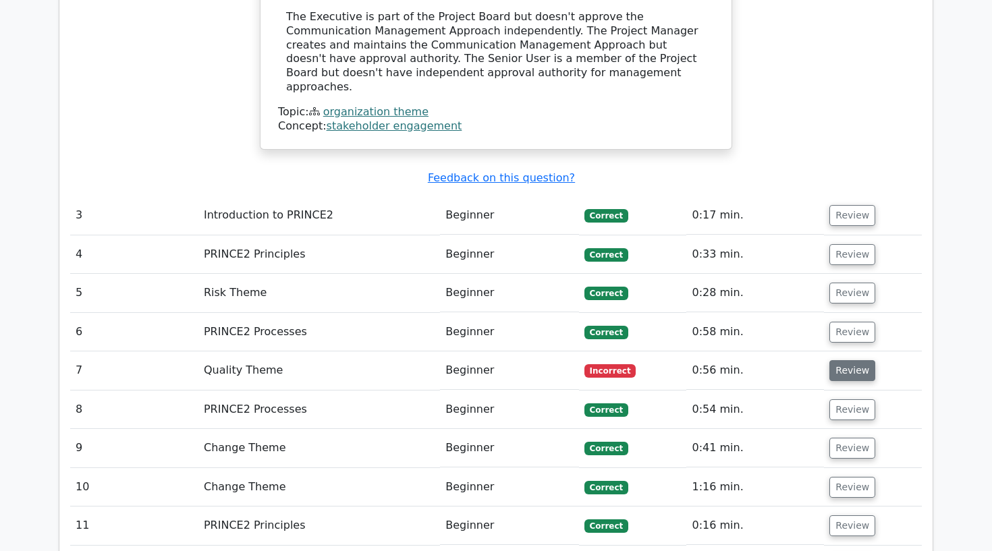
click at [847, 360] on button "Review" at bounding box center [852, 370] width 46 height 21
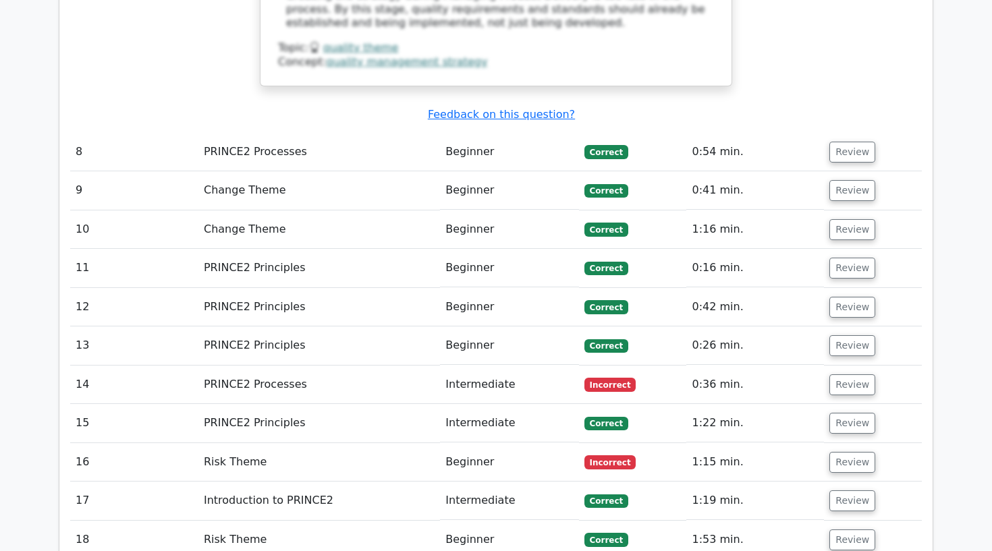
scroll to position [3344, 0]
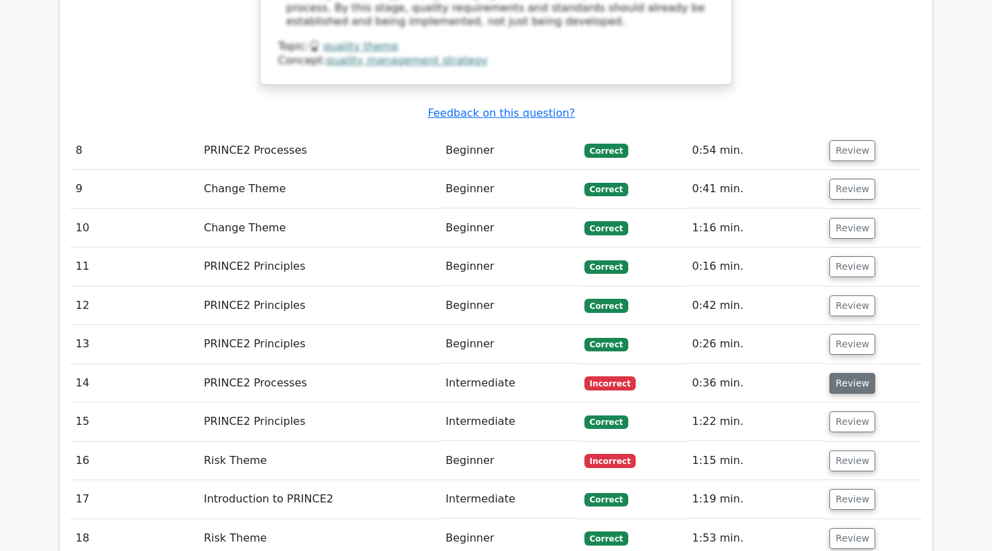
click at [859, 373] on button "Review" at bounding box center [852, 383] width 46 height 21
